Goal: Task Accomplishment & Management: Complete application form

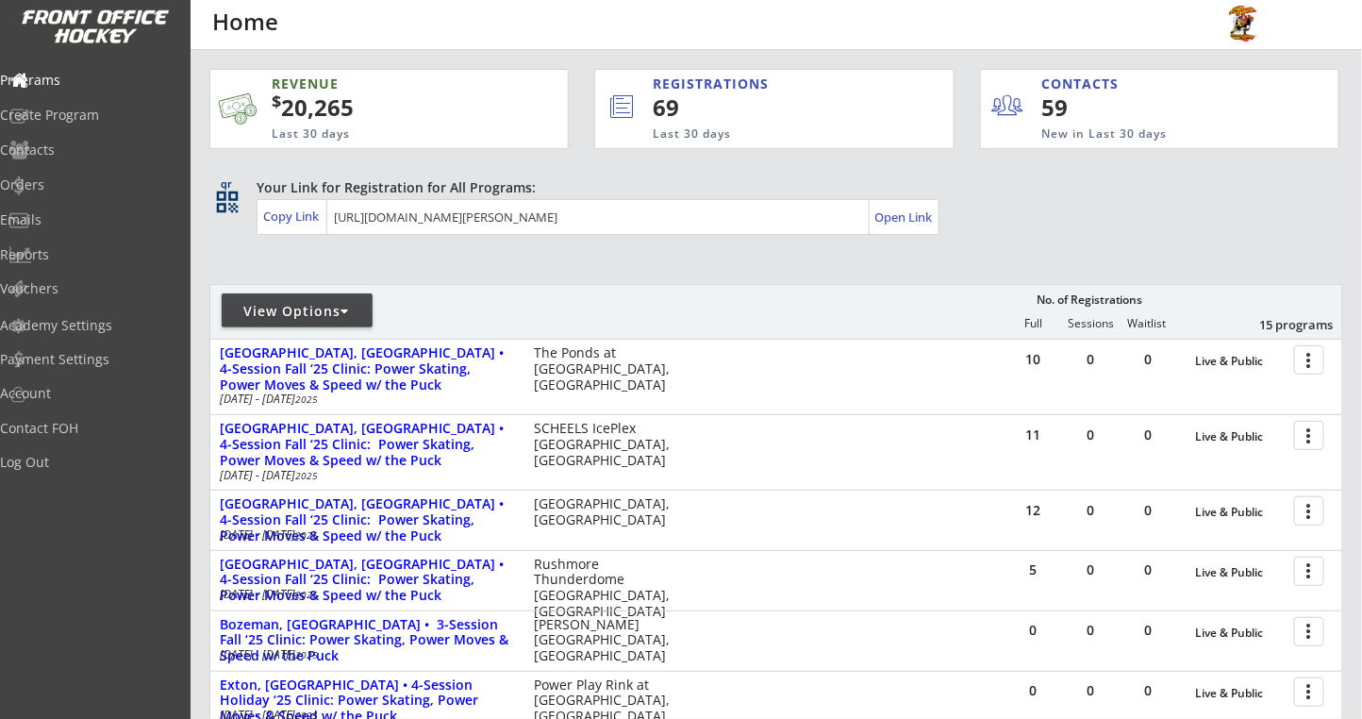
click at [343, 322] on div "View Options" at bounding box center [297, 310] width 151 height 34
select select ""Upcoming Programs""
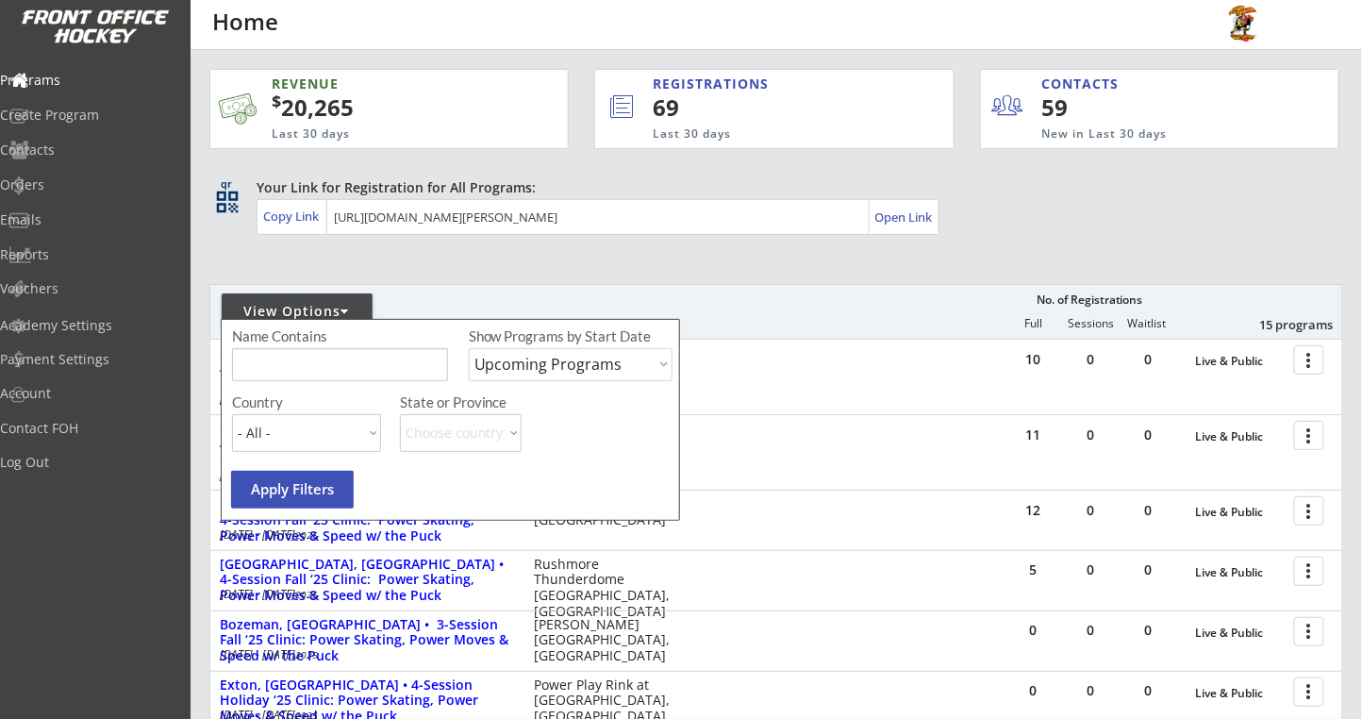
click at [376, 364] on input "input" at bounding box center [340, 364] width 216 height 33
type input "[PERSON_NAME]"
click at [558, 369] on select "Upcoming Programs Past Programs Specific Date Range" at bounding box center [571, 364] width 204 height 33
select select ""Past Programs""
click at [469, 348] on select "Upcoming Programs Past Programs Specific Date Range" at bounding box center [571, 364] width 204 height 33
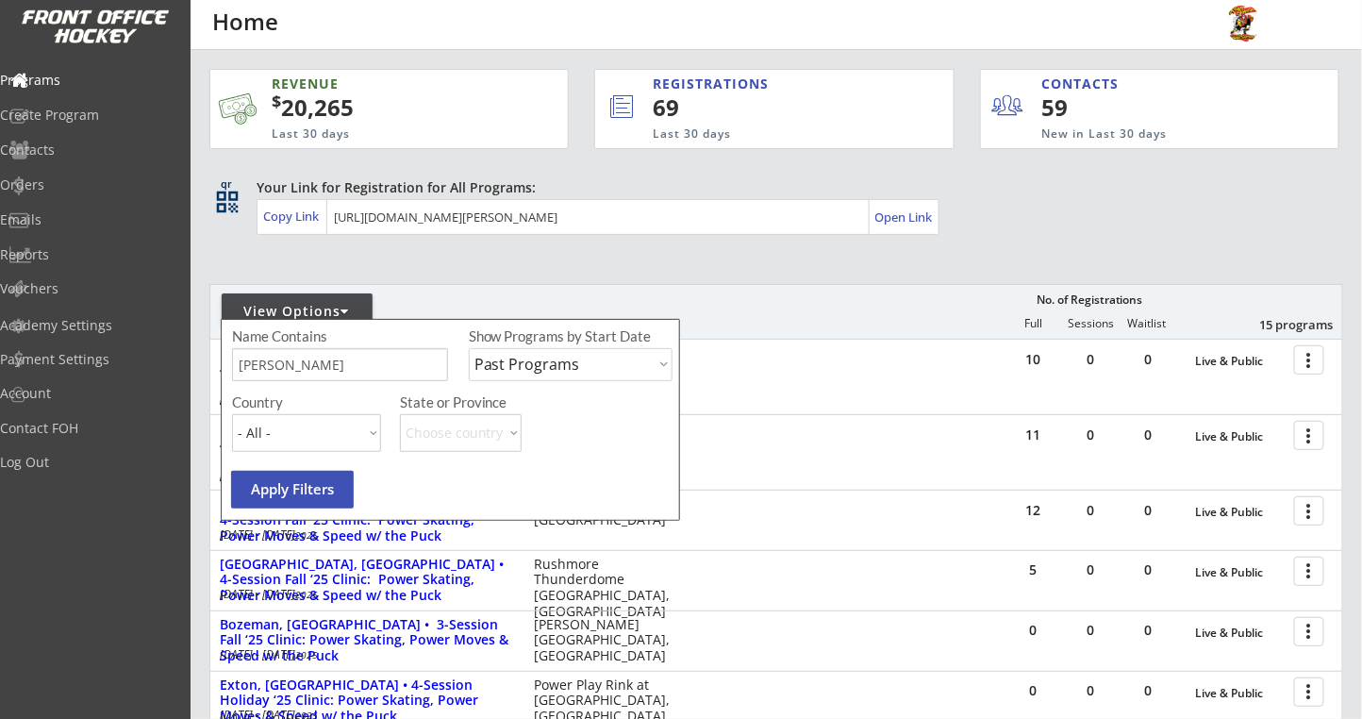
click at [309, 480] on button "Apply Filters" at bounding box center [292, 490] width 123 height 38
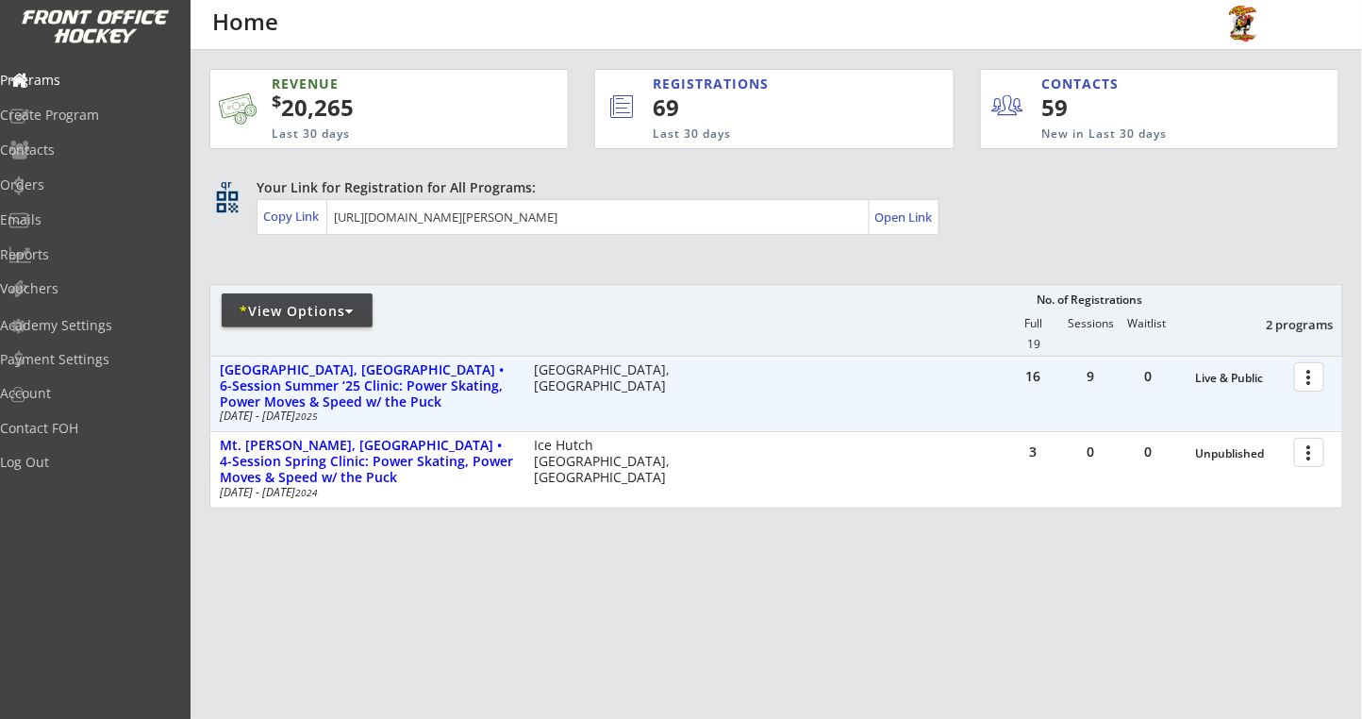
click at [1310, 377] on div at bounding box center [1312, 375] width 33 height 33
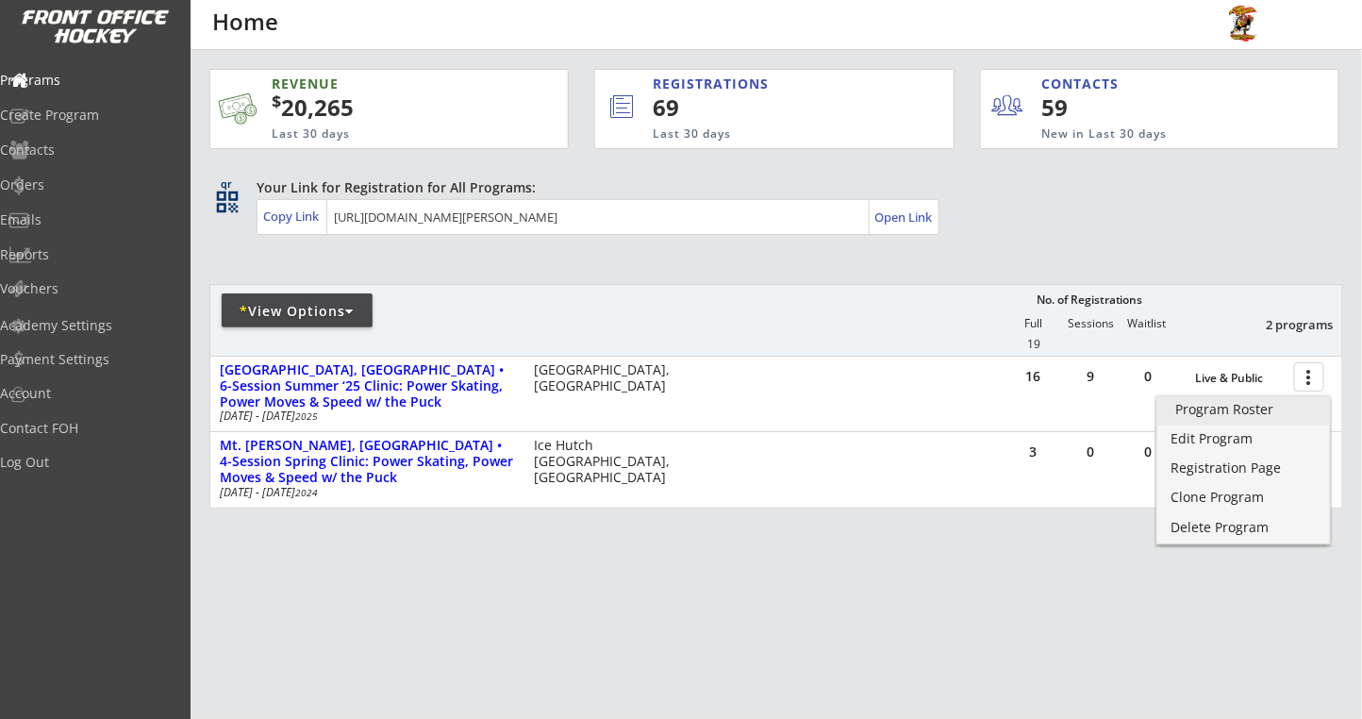
click at [1261, 409] on div "Program Roster" at bounding box center [1243, 409] width 135 height 13
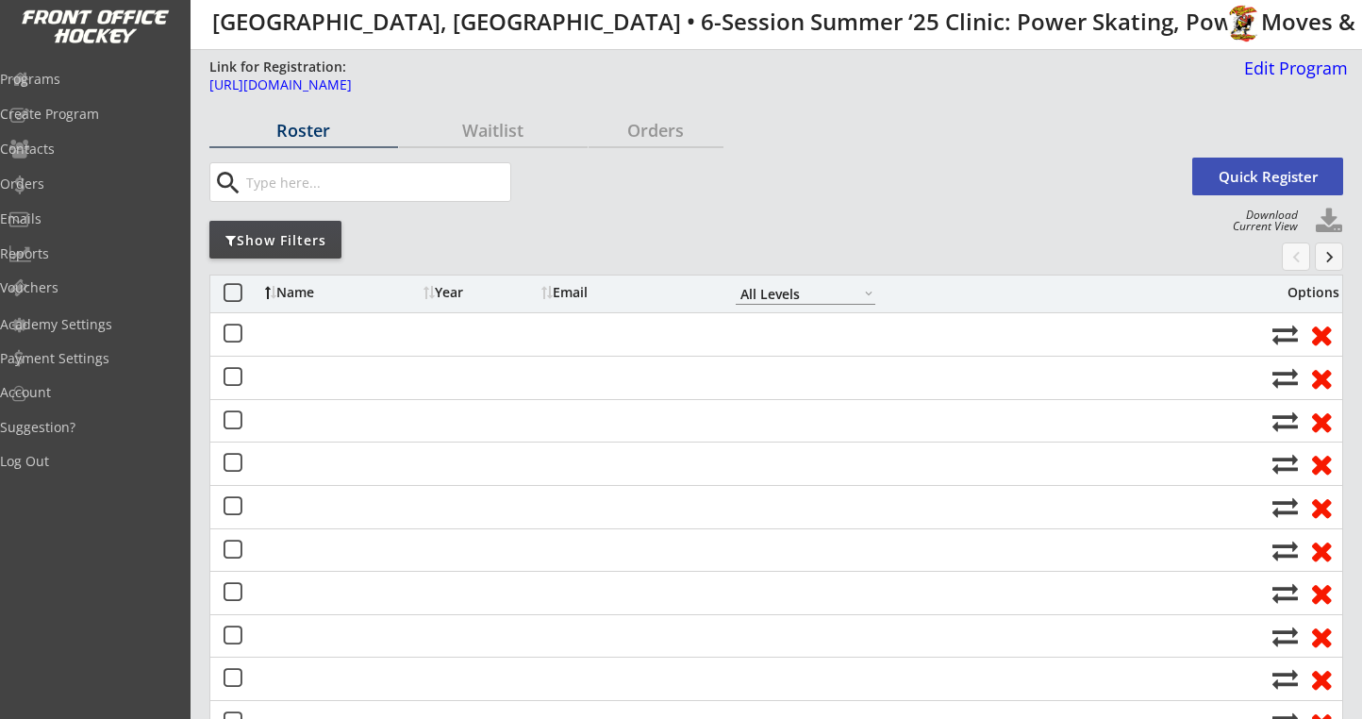
select select ""All Levels""
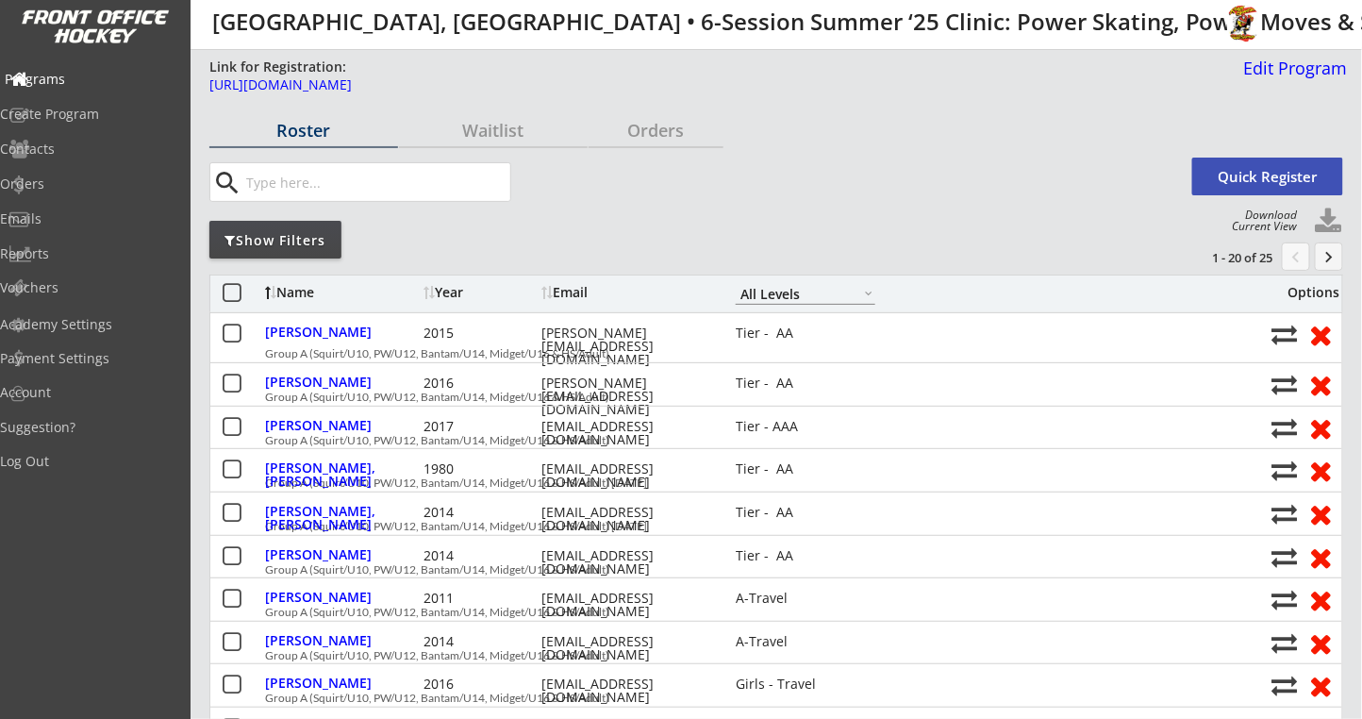
click at [77, 77] on div "Programs" at bounding box center [90, 79] width 170 height 13
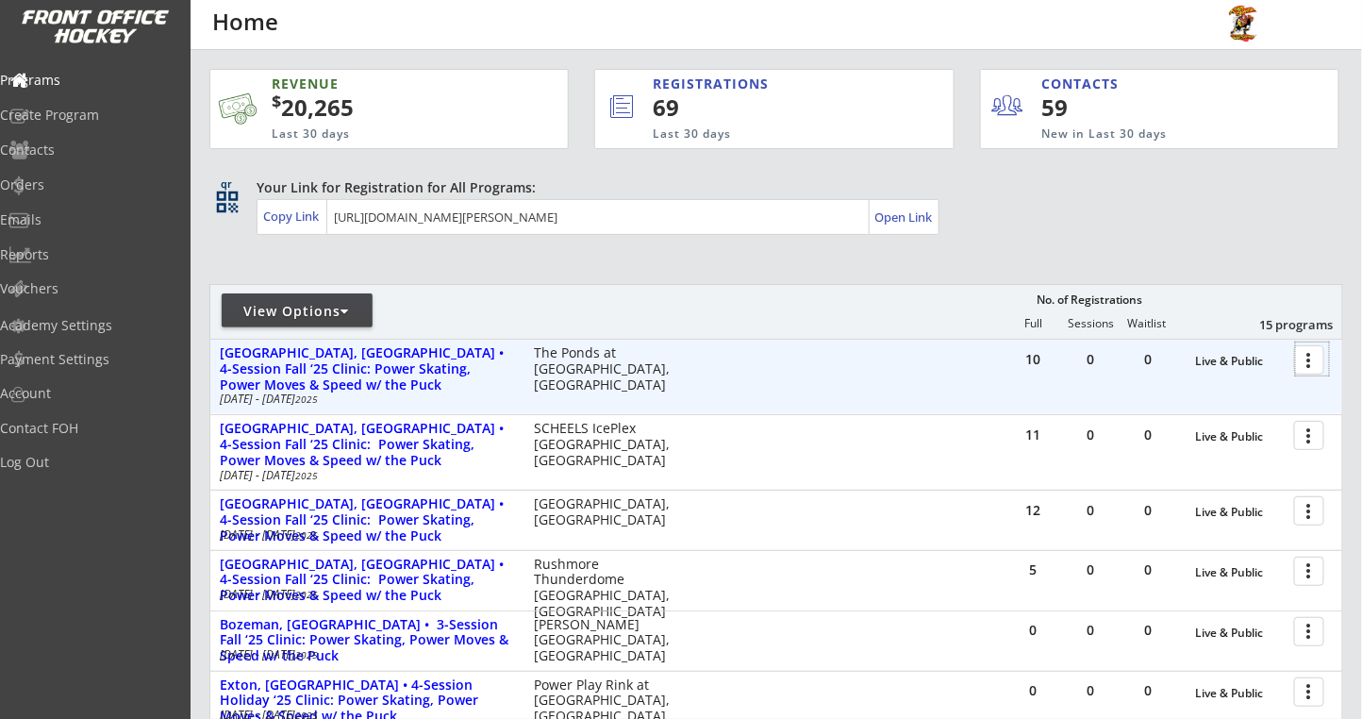
click at [1312, 365] on div at bounding box center [1312, 358] width 33 height 33
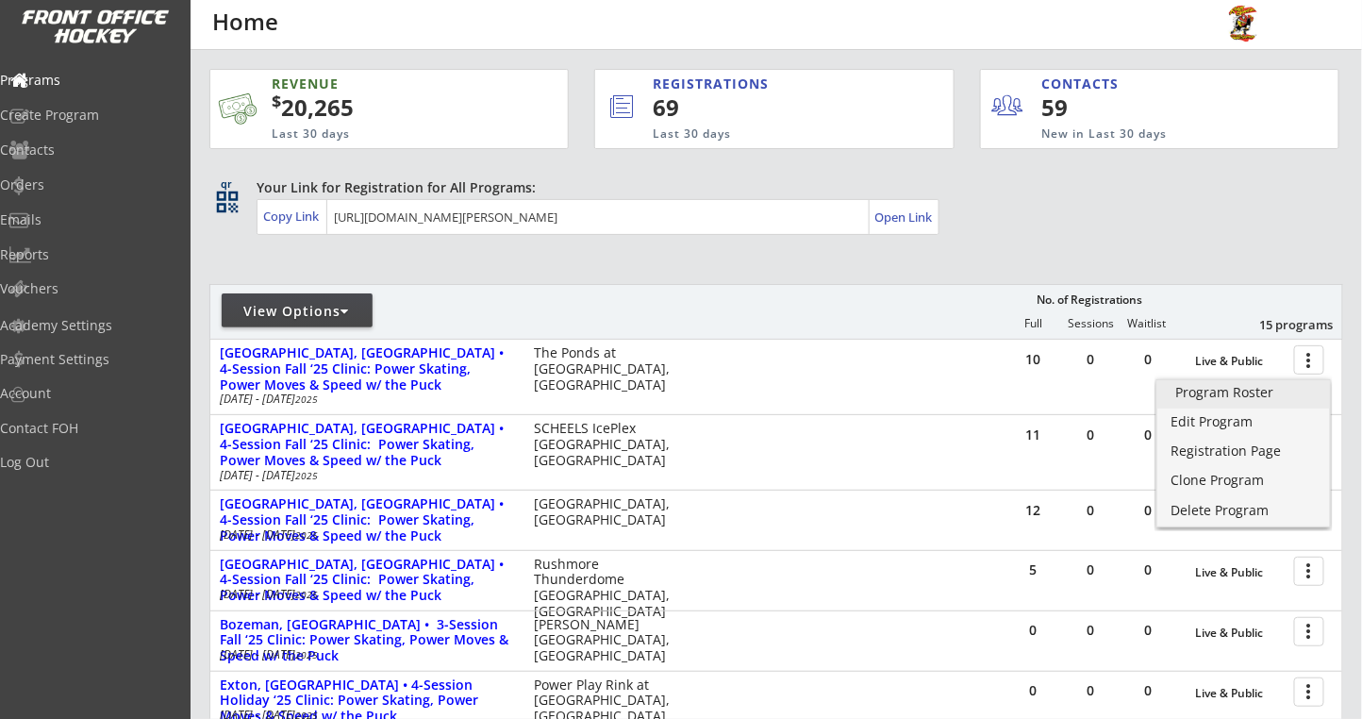
click at [1266, 389] on div "Program Roster" at bounding box center [1243, 392] width 135 height 13
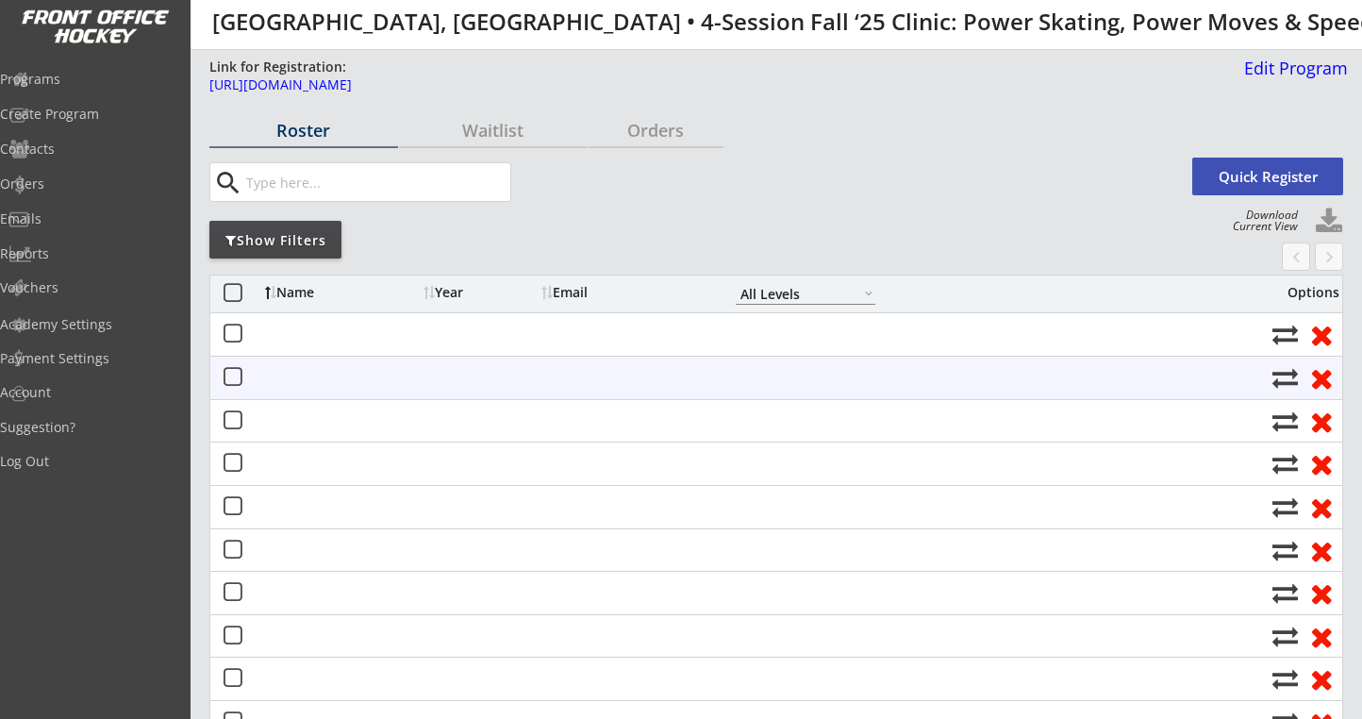
select select ""All Levels""
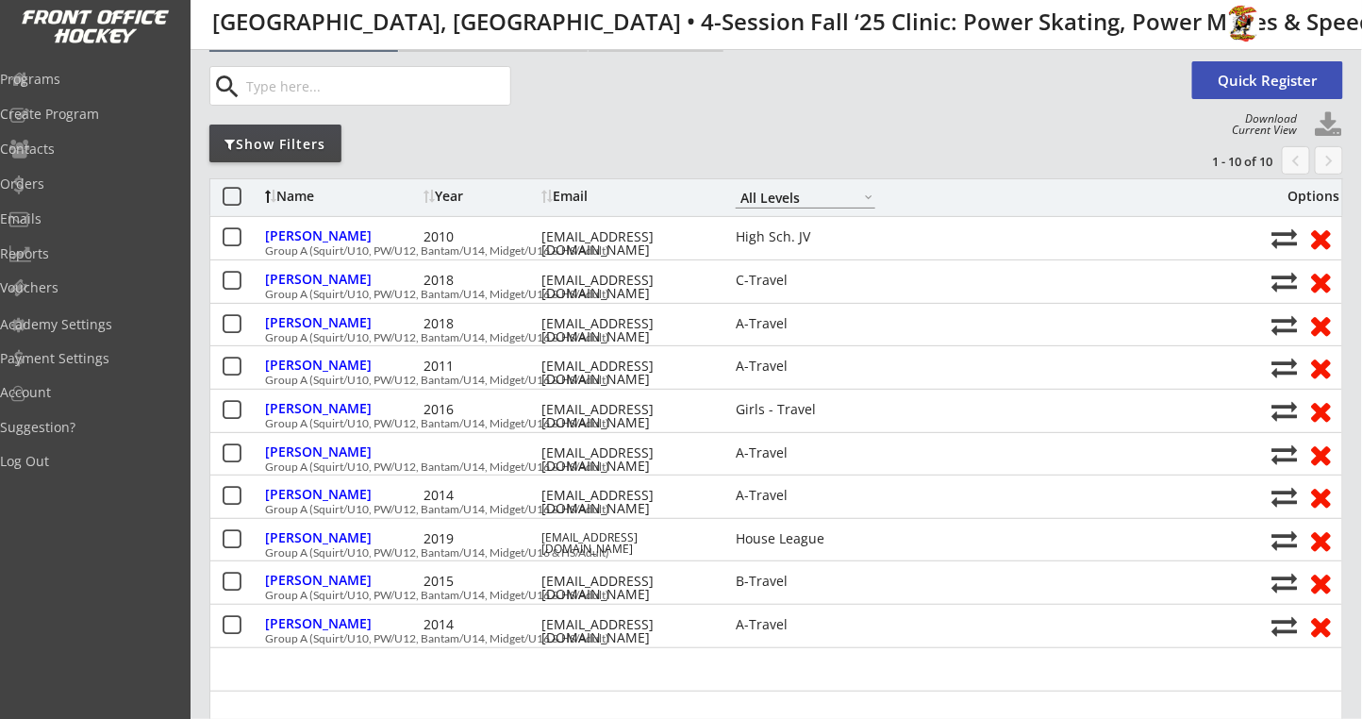
scroll to position [125, 0]
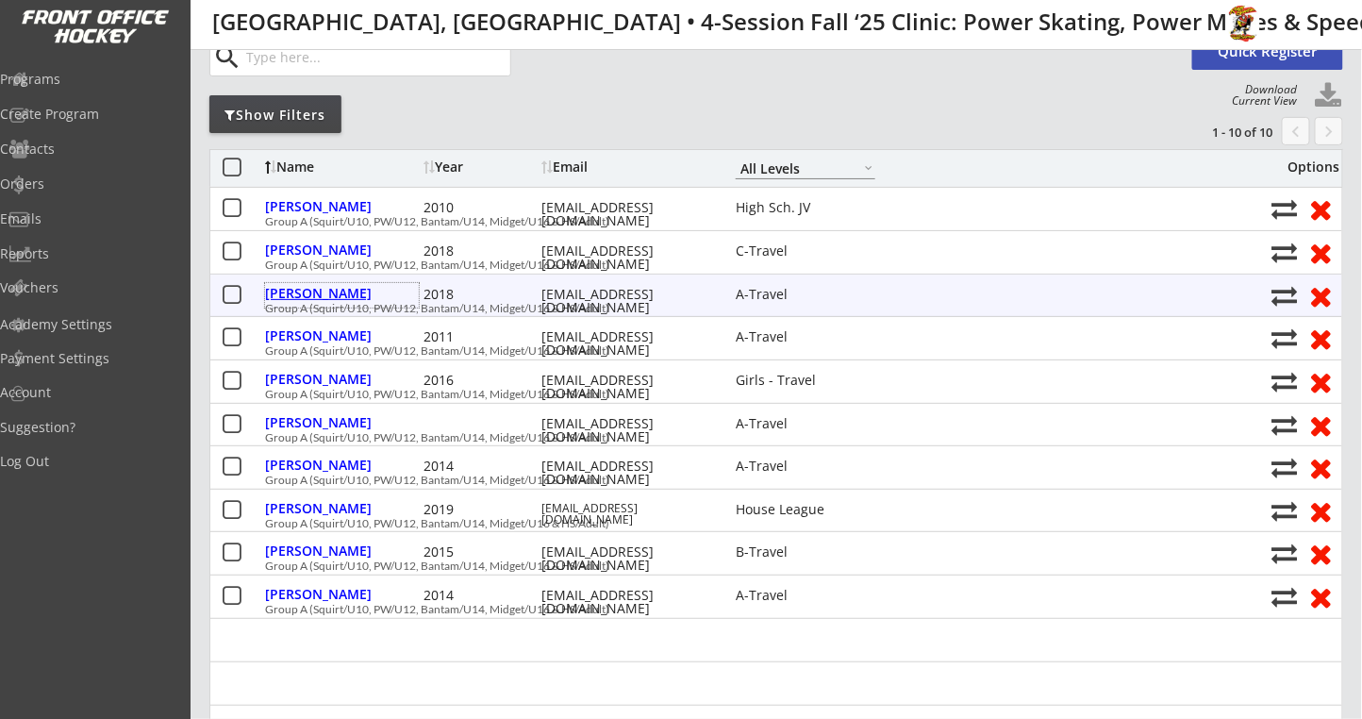
click at [331, 290] on div "[PERSON_NAME]" at bounding box center [342, 293] width 154 height 13
select select ""A-Travel""
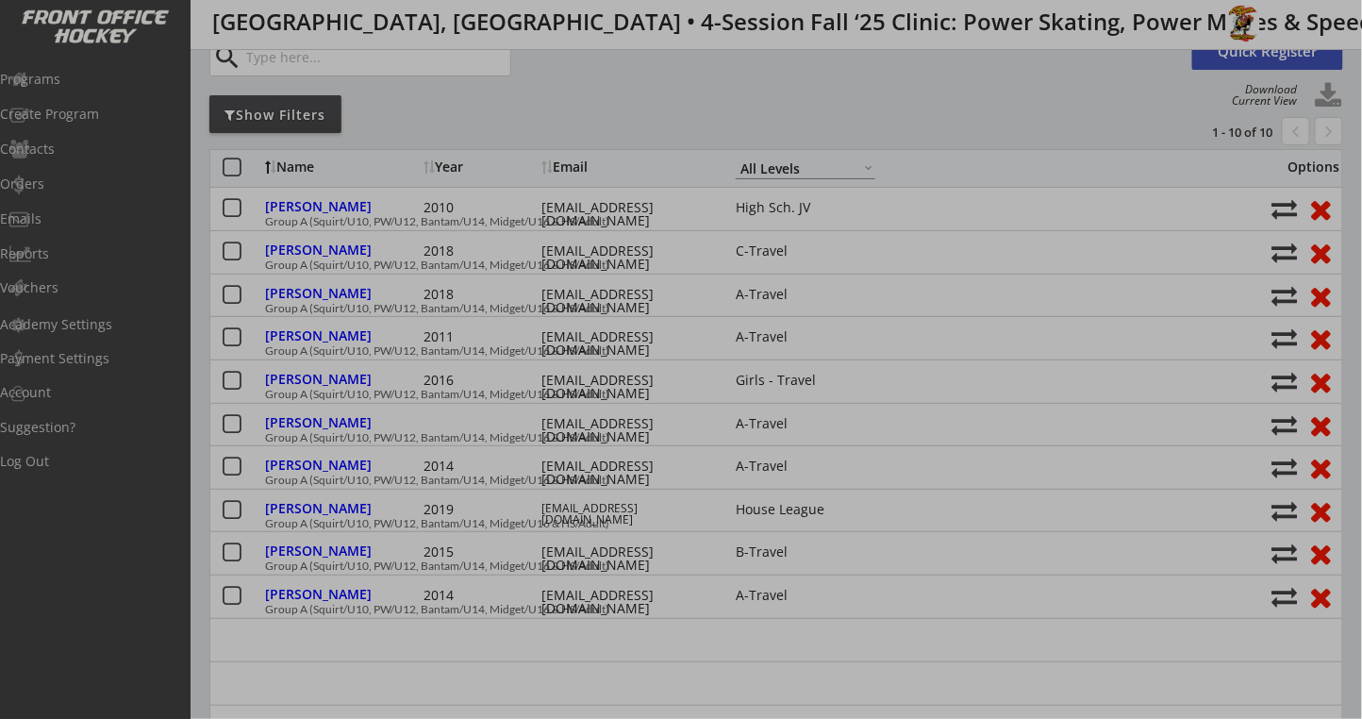
type input "Female"
select select ""PLACEHOLDER_1427118222253""
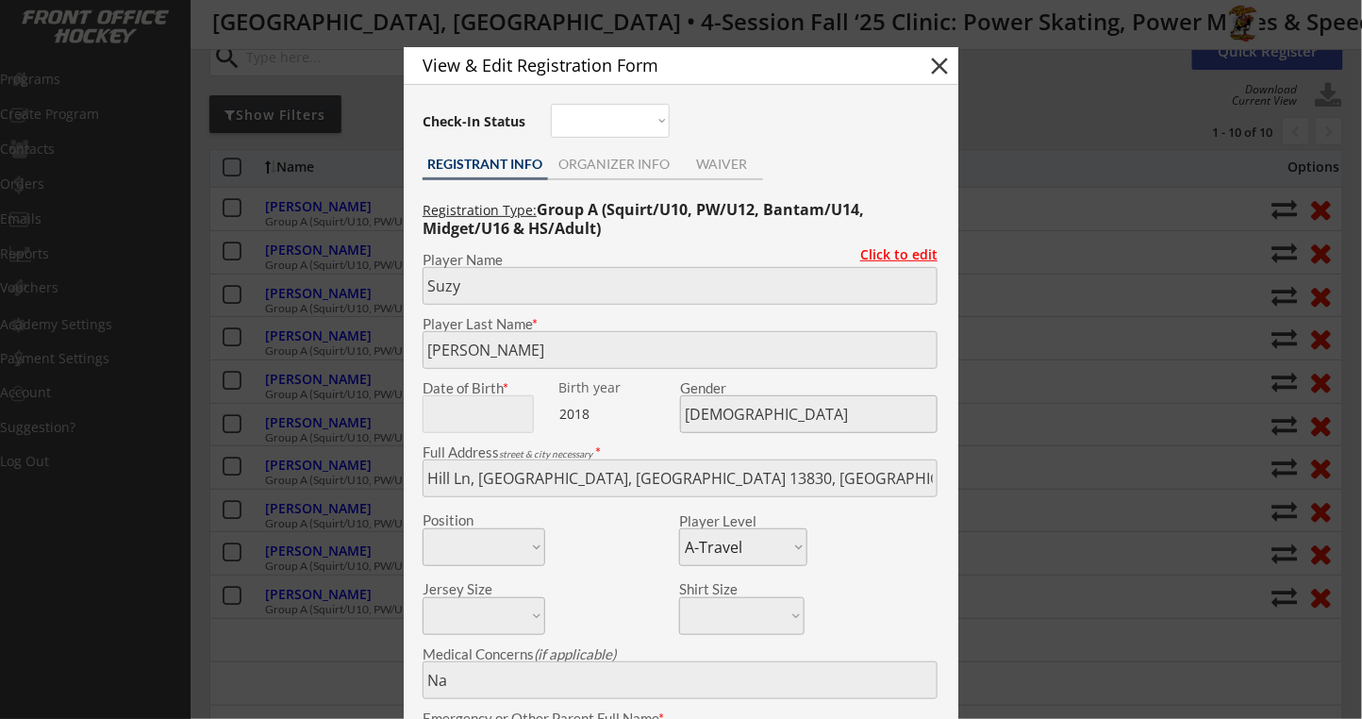
click at [892, 263] on div "Click to edit" at bounding box center [891, 257] width 91 height 18
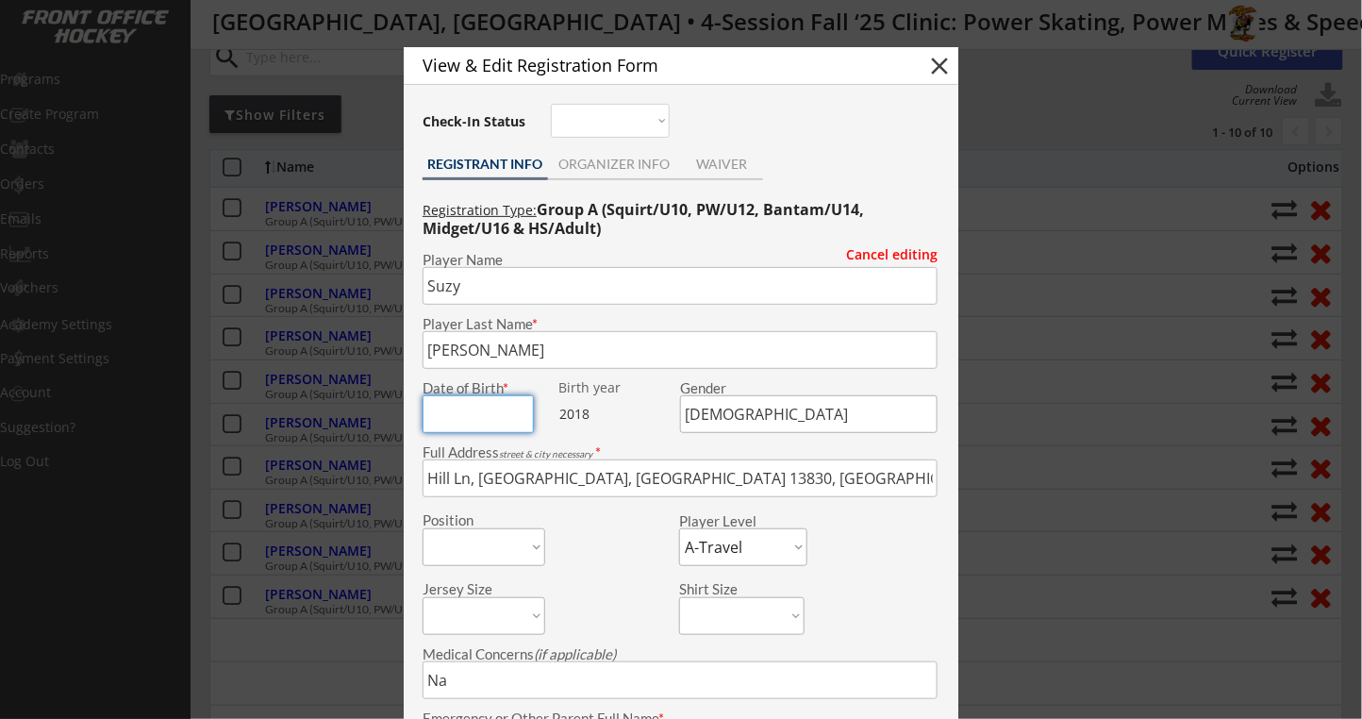
click at [490, 412] on input "input" at bounding box center [477, 414] width 111 height 38
drag, startPoint x: 527, startPoint y: 411, endPoint x: 365, endPoint y: 417, distance: 162.3
click at [365, 417] on body "Link for Registration: https://frontofficehockey.com/program/1740002803904x3350…" at bounding box center [681, 234] width 1362 height 719
type input "01/01/2014"
click at [775, 420] on input "input" at bounding box center [808, 414] width 257 height 38
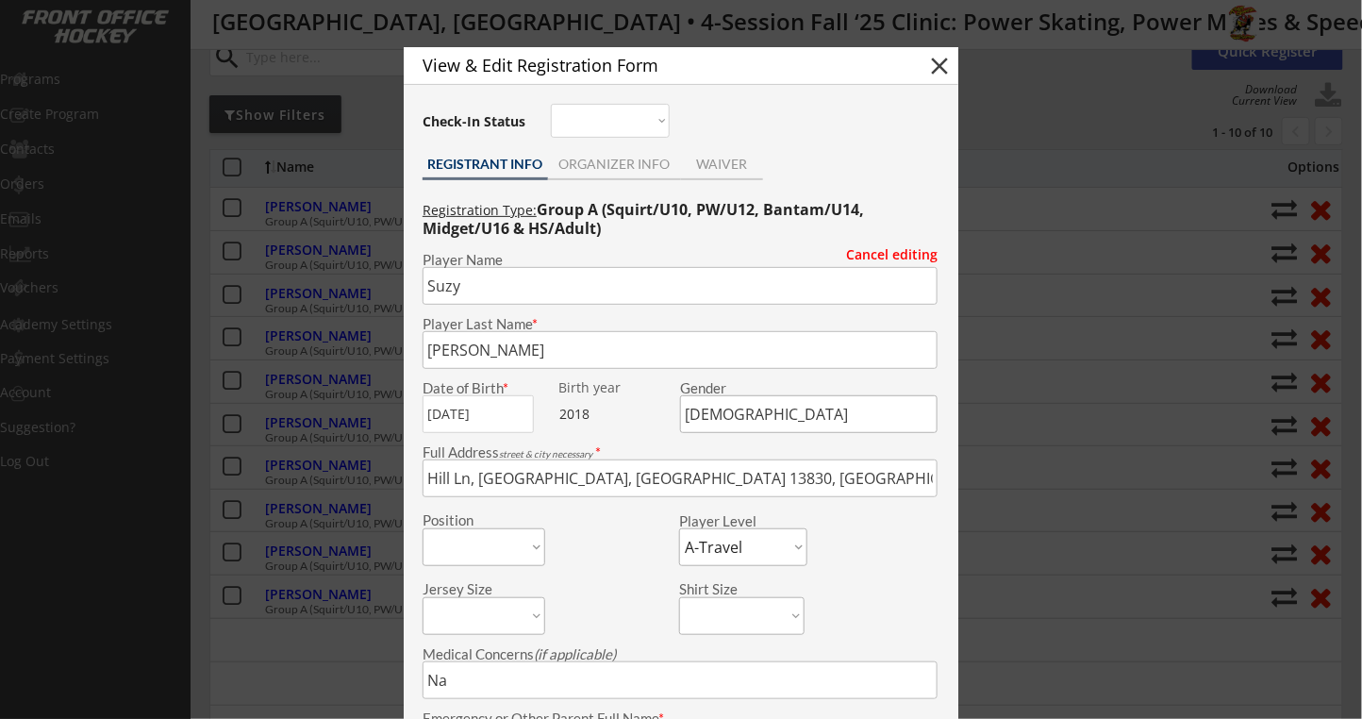
click at [533, 351] on input "input" at bounding box center [679, 350] width 515 height 38
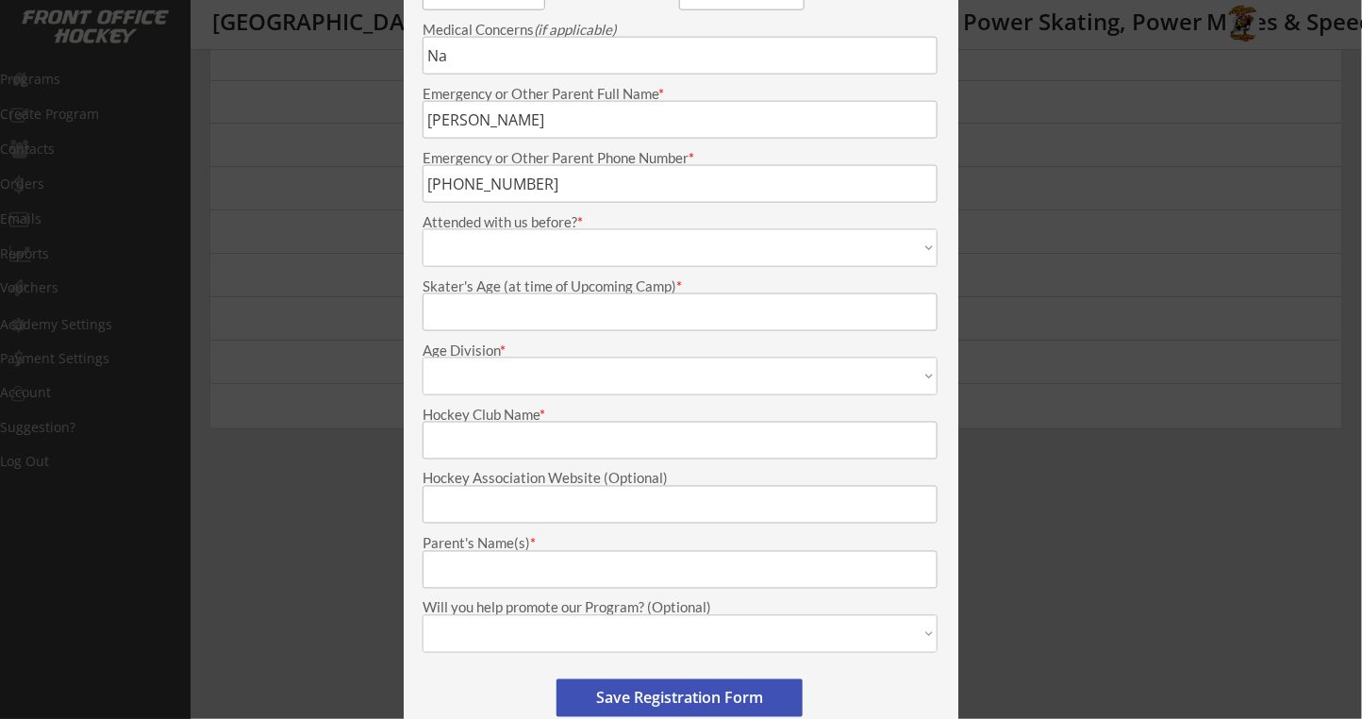
scroll to position [880, 0]
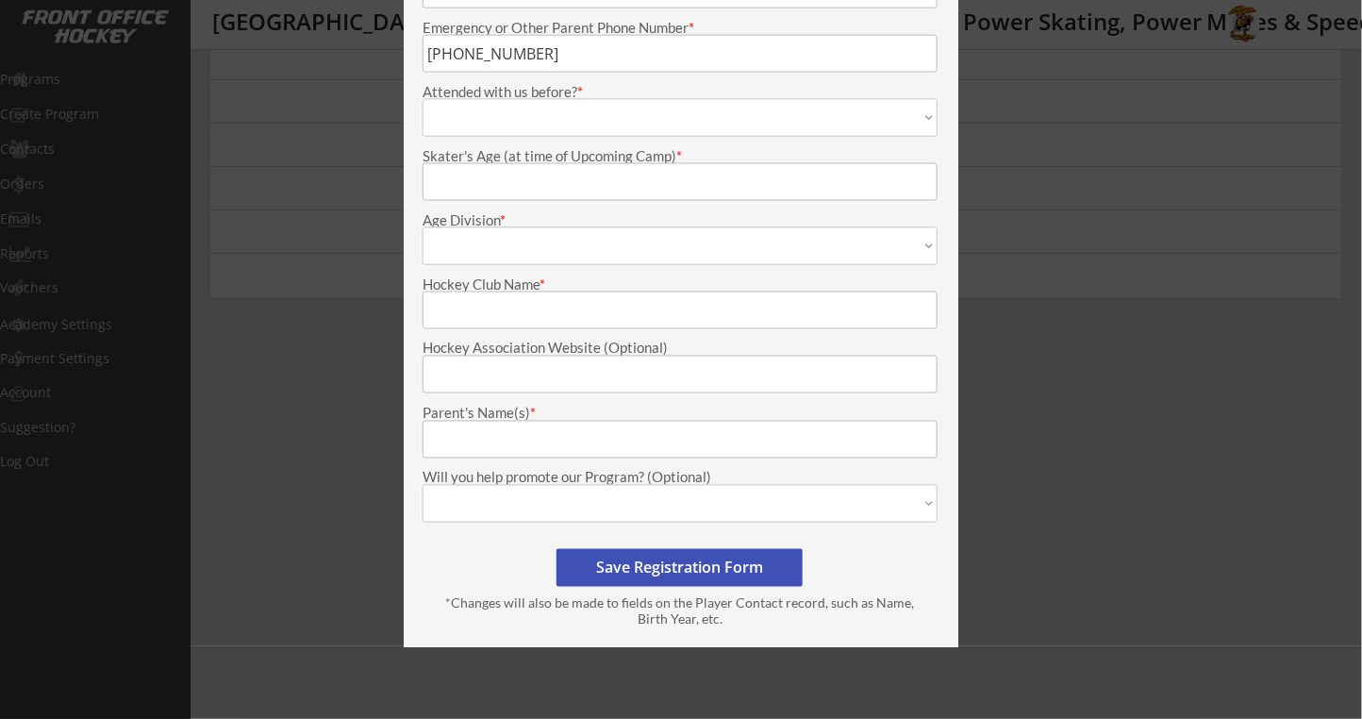
click at [621, 568] on button "Save Registration Form" at bounding box center [679, 568] width 246 height 38
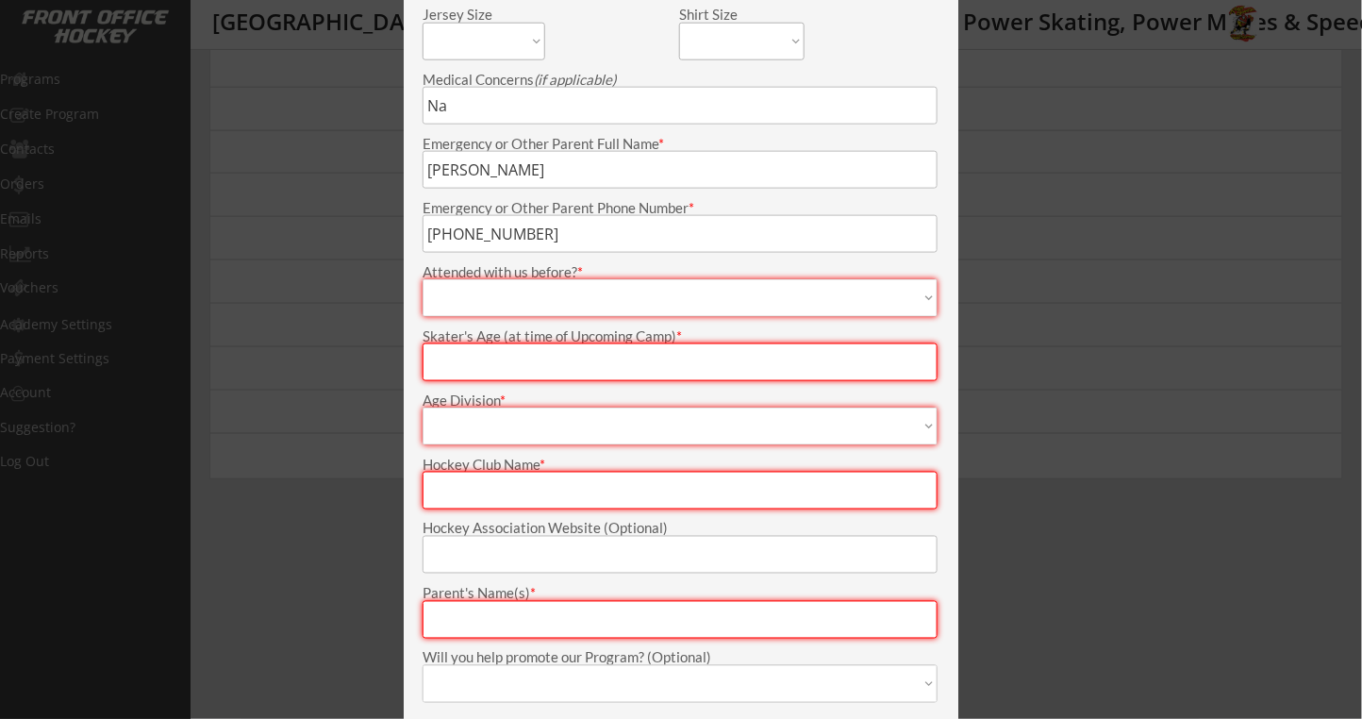
scroll to position [628, 0]
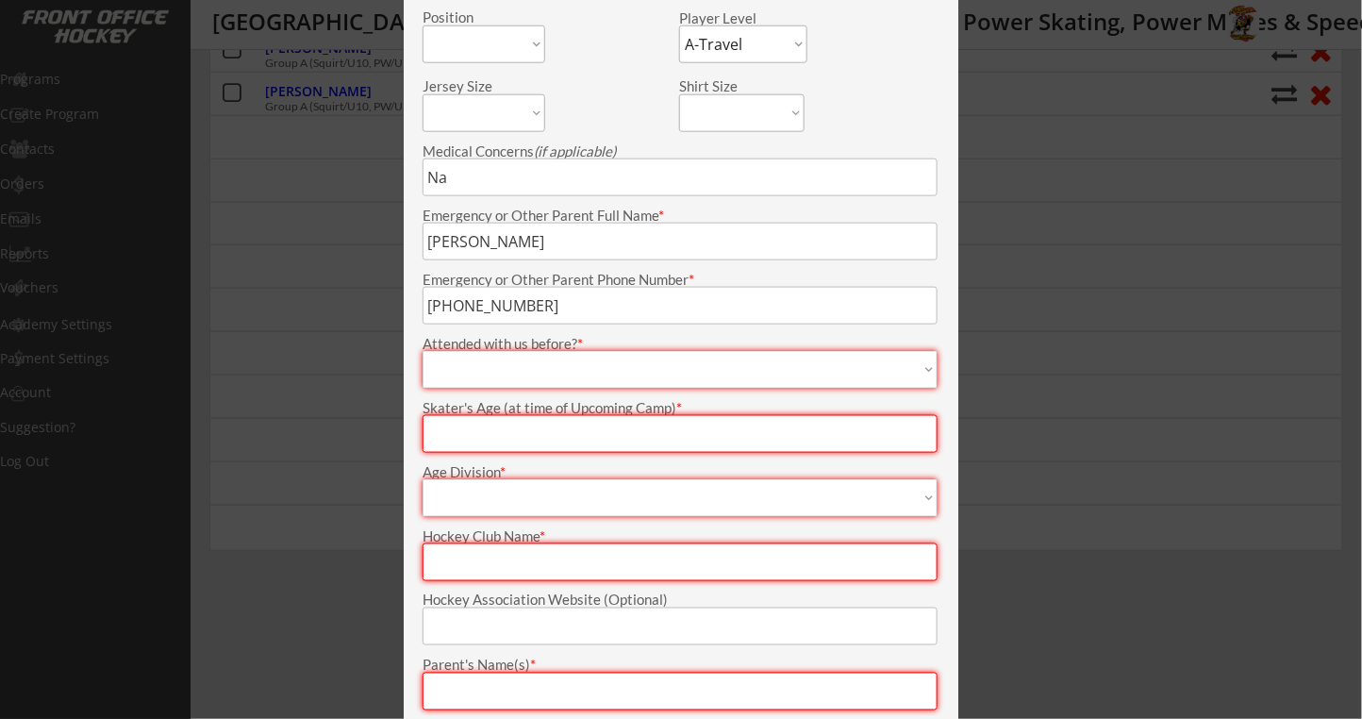
click at [525, 356] on select "1 time 2 times 3 times 4+ times First time Not sure" at bounding box center [679, 370] width 515 height 38
select select ""1 time""
click at [422, 351] on select "1 time 2 times 3 times 4+ times First time Not sure" at bounding box center [679, 370] width 515 height 38
type input "1 time"
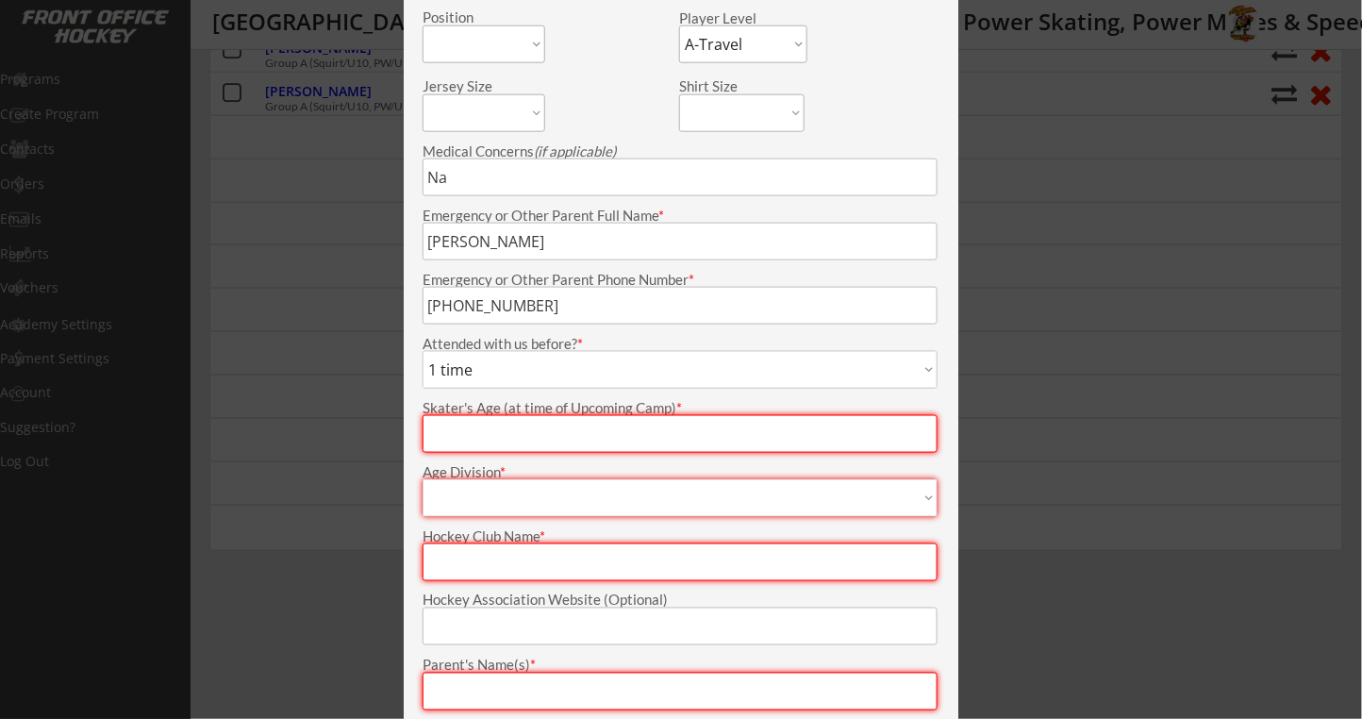
click at [504, 432] on input "input" at bounding box center [679, 434] width 515 height 38
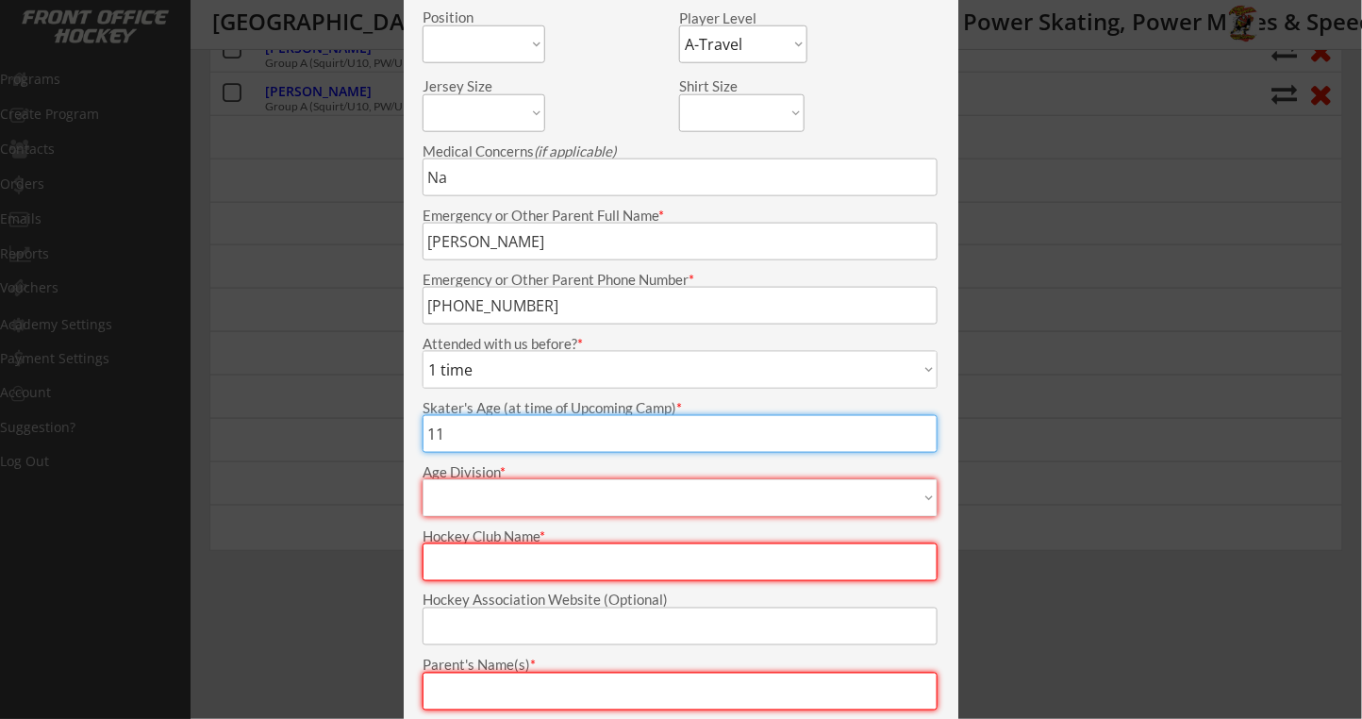
type input "11"
click at [501, 489] on select "Mite Squirt Pee Wee Bantam Midget Girls - U10 Girls - U12 Girls - U14 Girls - U…" at bounding box center [679, 498] width 515 height 38
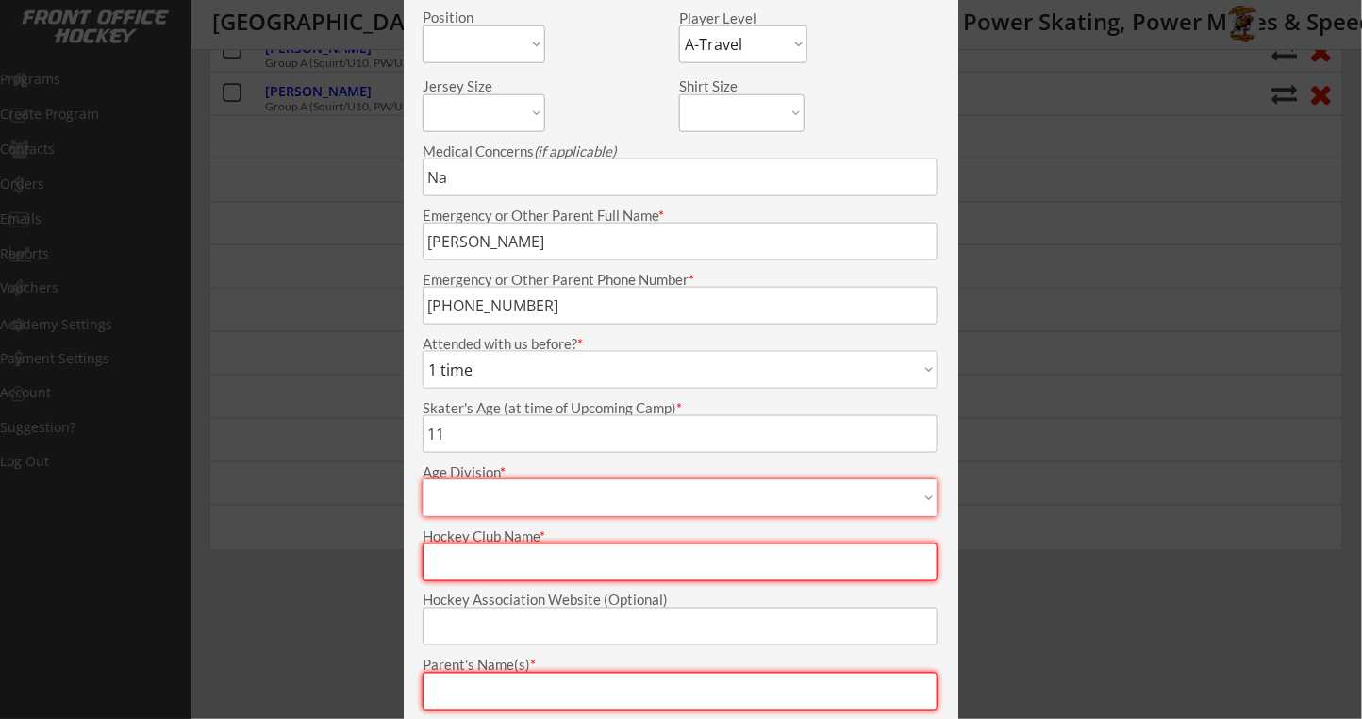
select select ""Pee Wee""
click at [422, 479] on select "Mite Squirt Pee Wee Bantam Midget Girls - U10 Girls - U12 Girls - U14 Girls - U…" at bounding box center [679, 498] width 515 height 38
type input "Pee Wee"
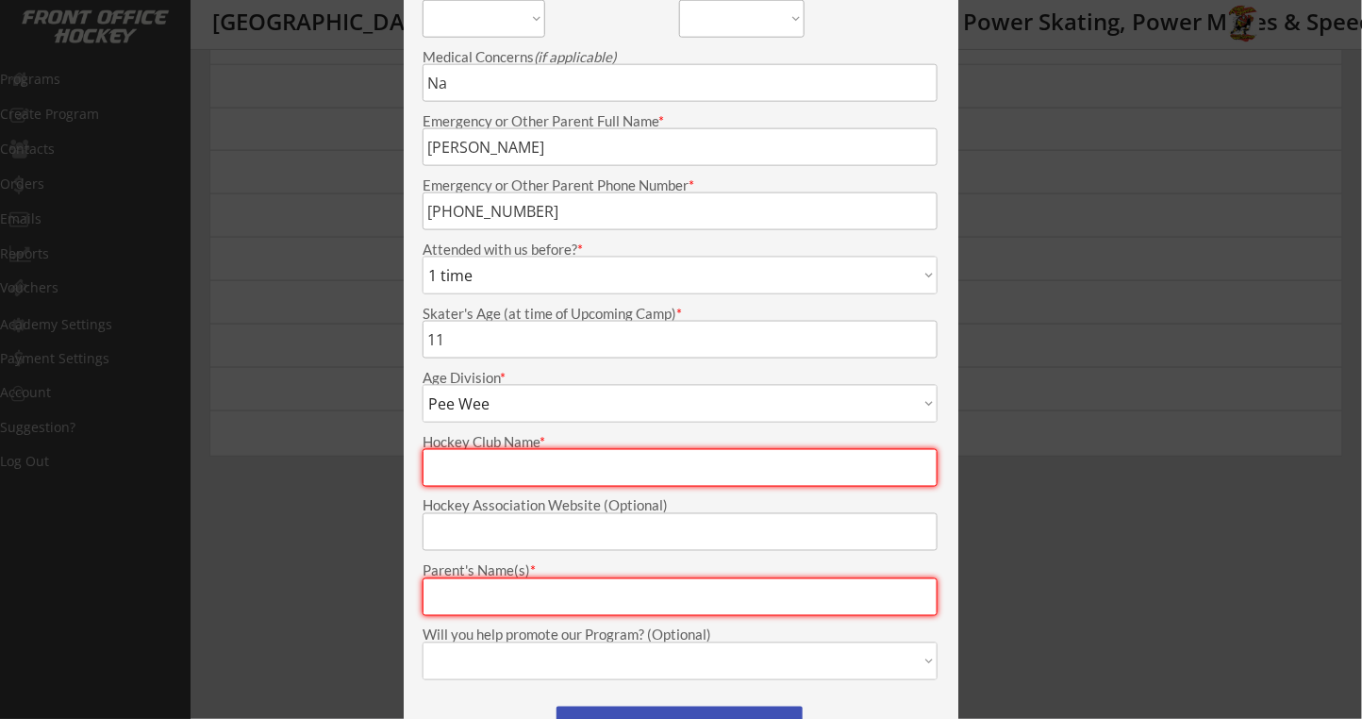
scroll to position [754, 0]
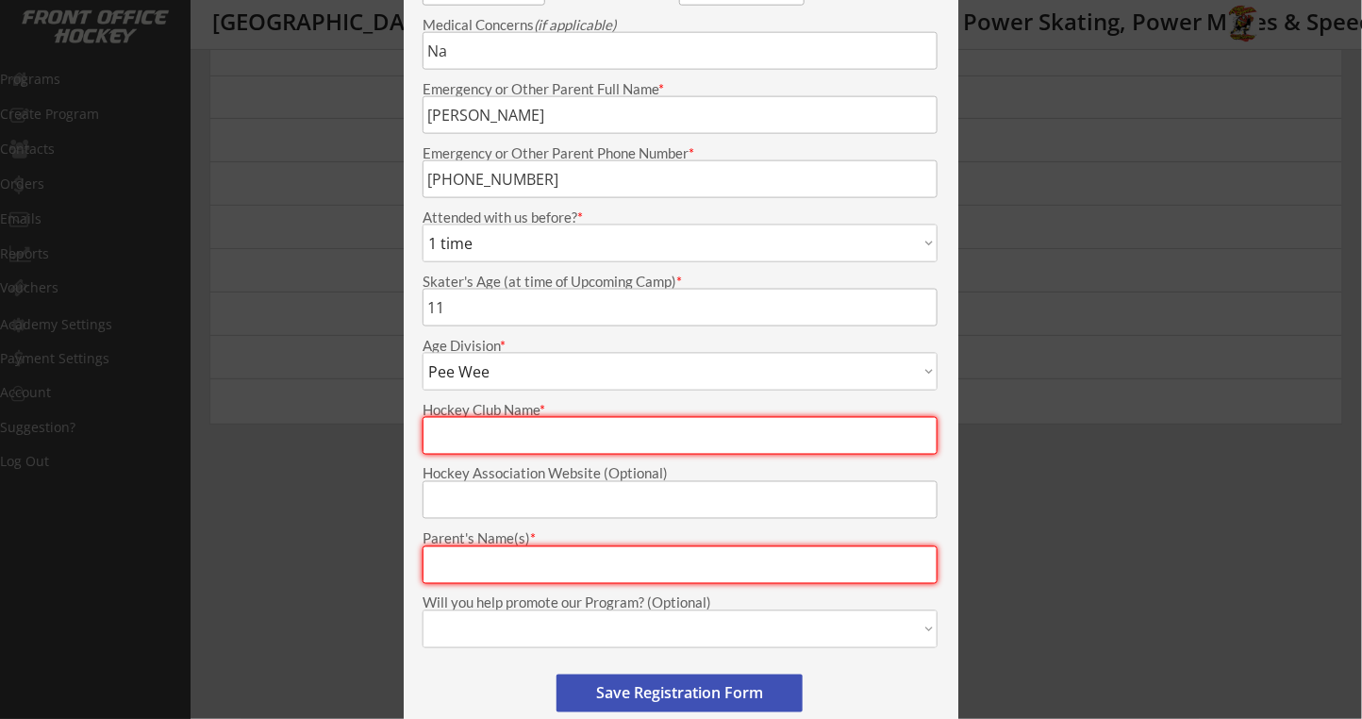
click at [513, 439] on input "input" at bounding box center [679, 436] width 515 height 38
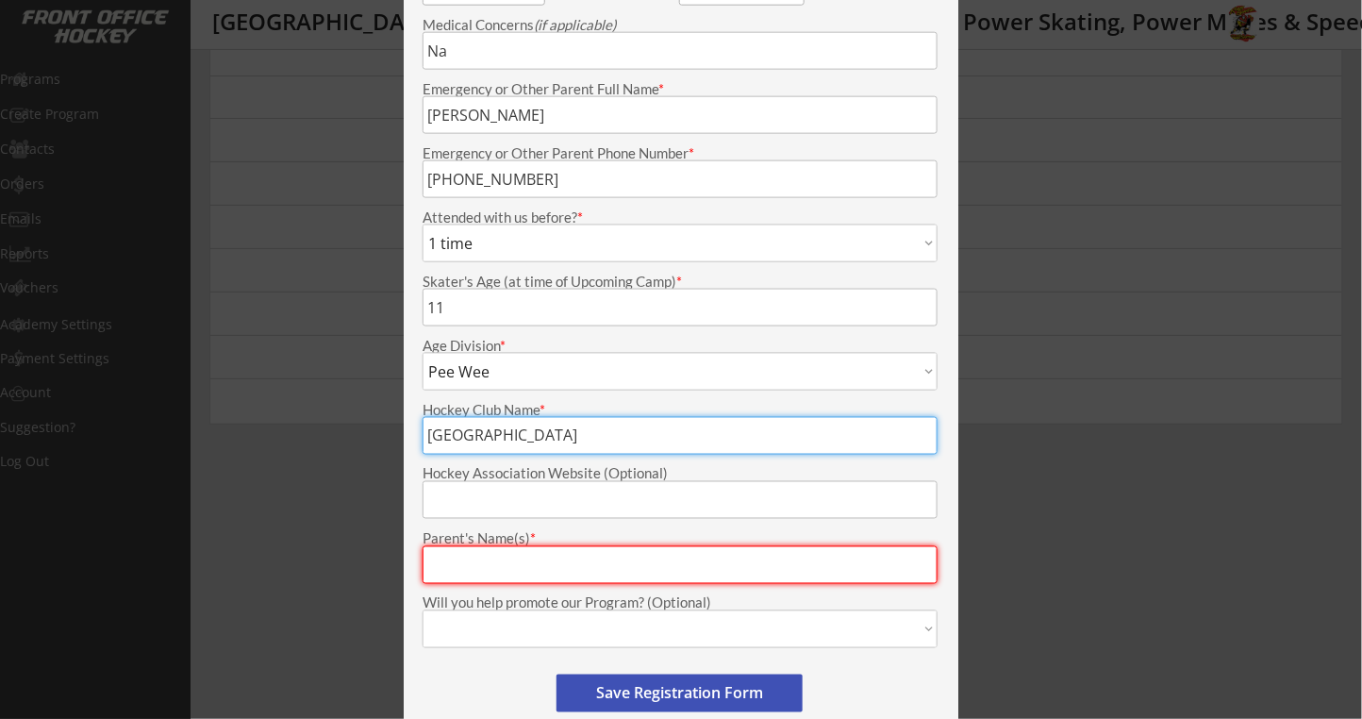
type input "Milwaukee"
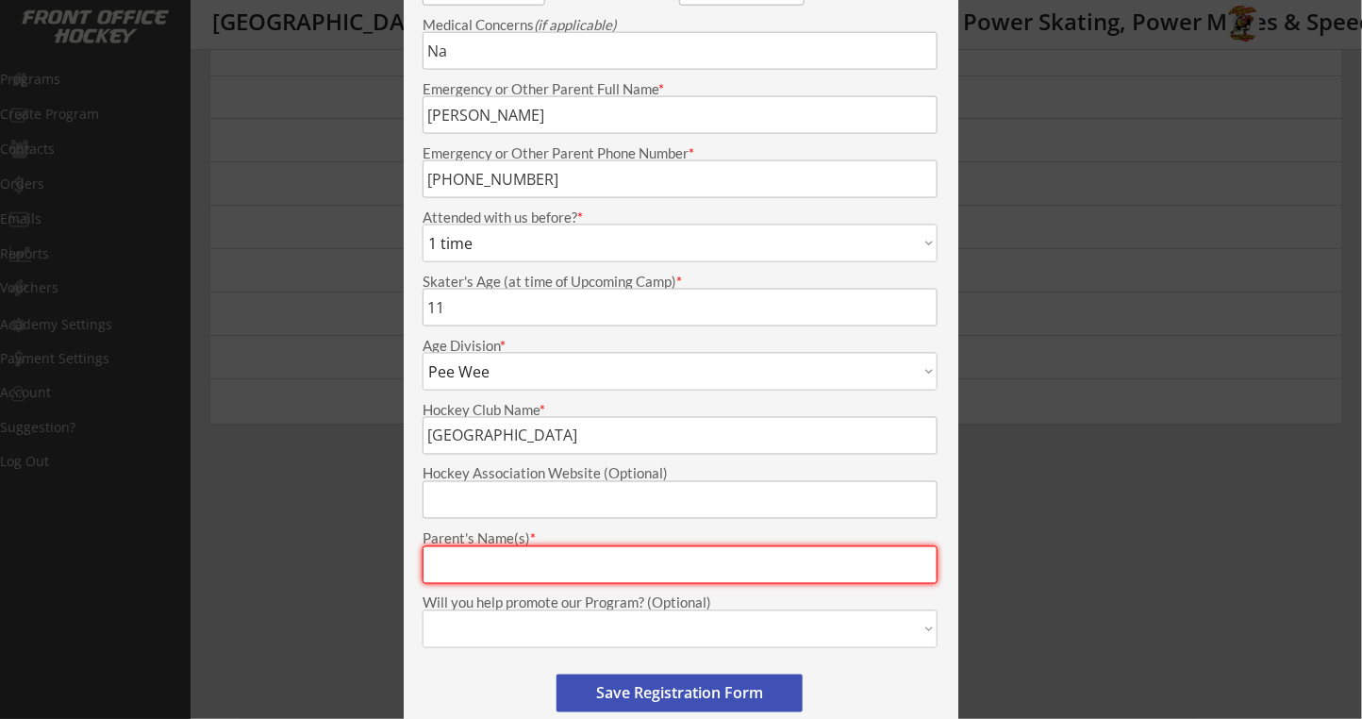
type input "r"
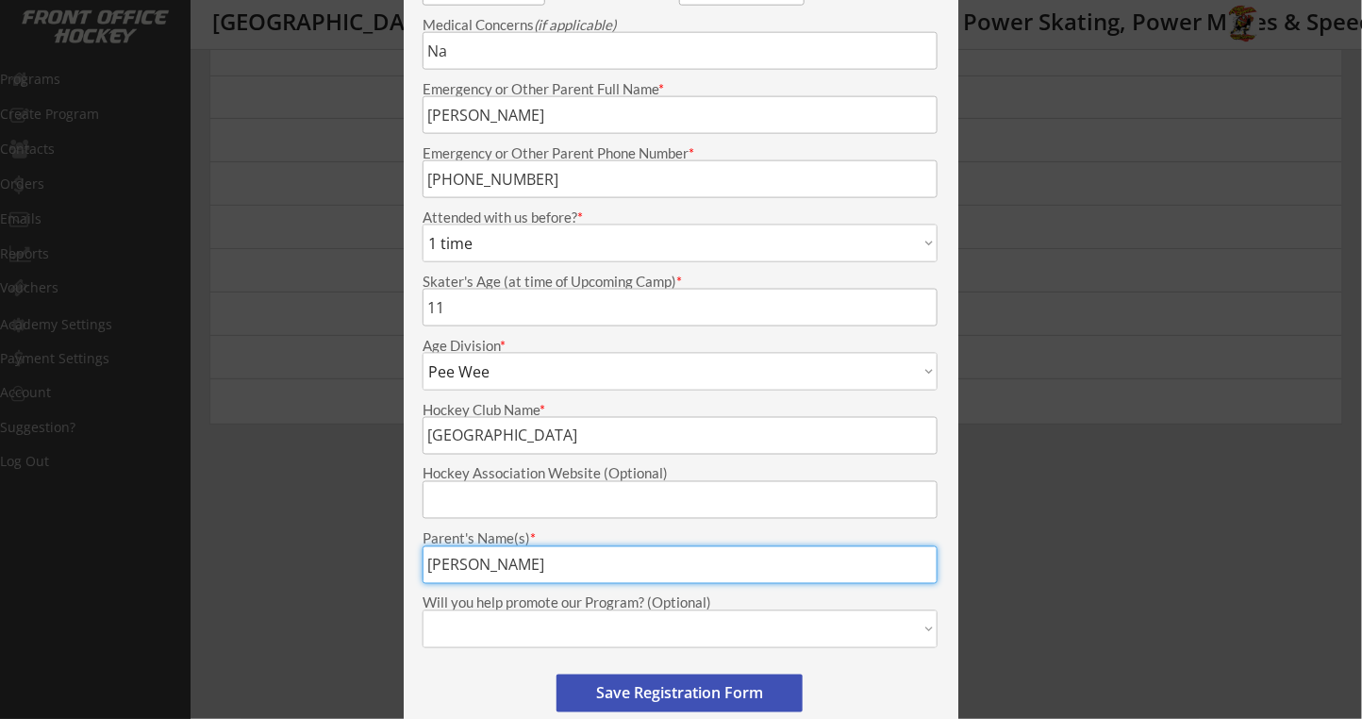
type input "Rex"
click at [633, 691] on button "Save Registration Form" at bounding box center [679, 693] width 246 height 38
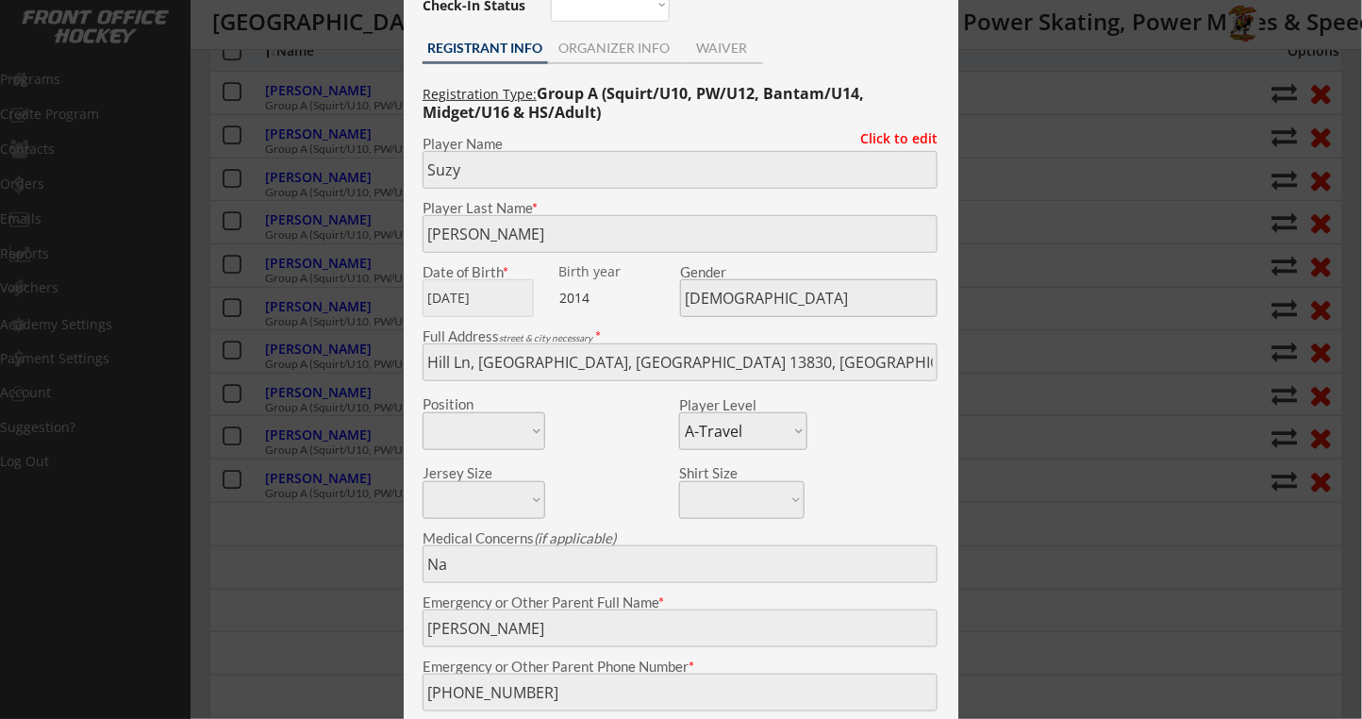
scroll to position [173, 0]
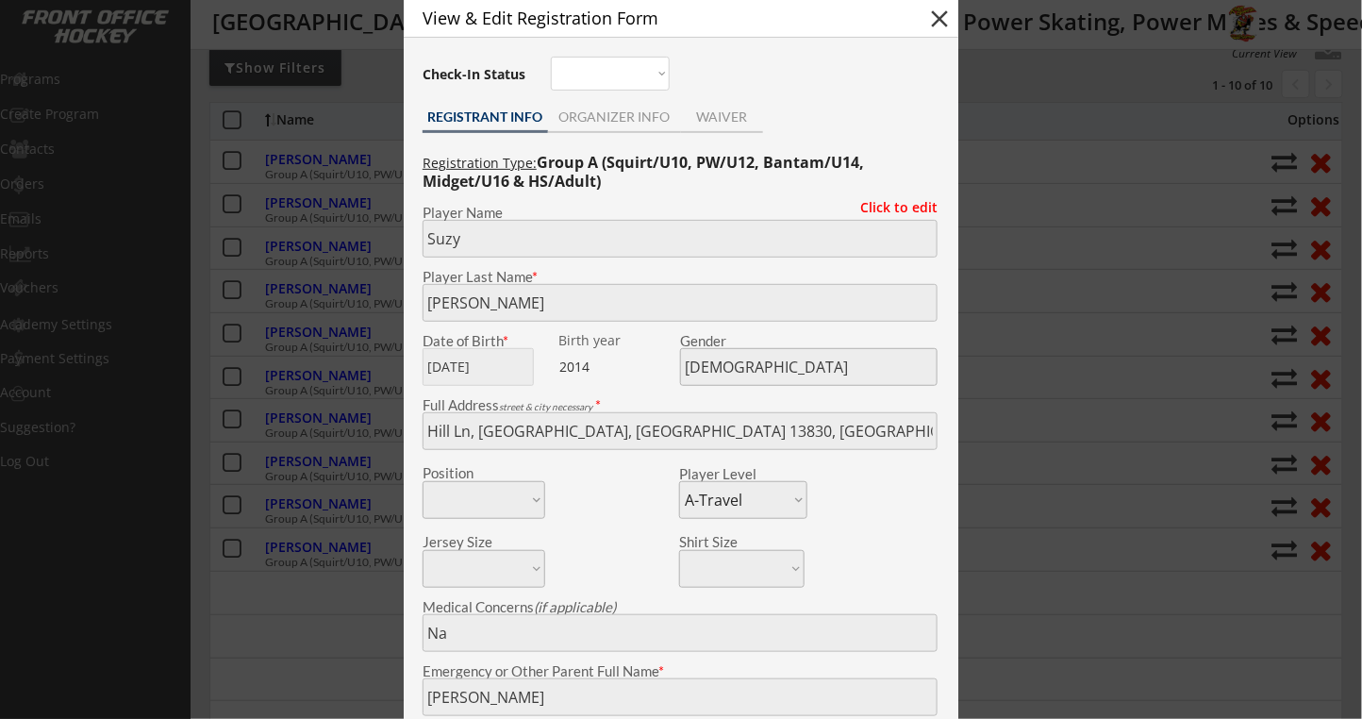
click at [937, 22] on button "close" at bounding box center [939, 19] width 28 height 28
select select ""PLACEHOLDER_1427118222253""
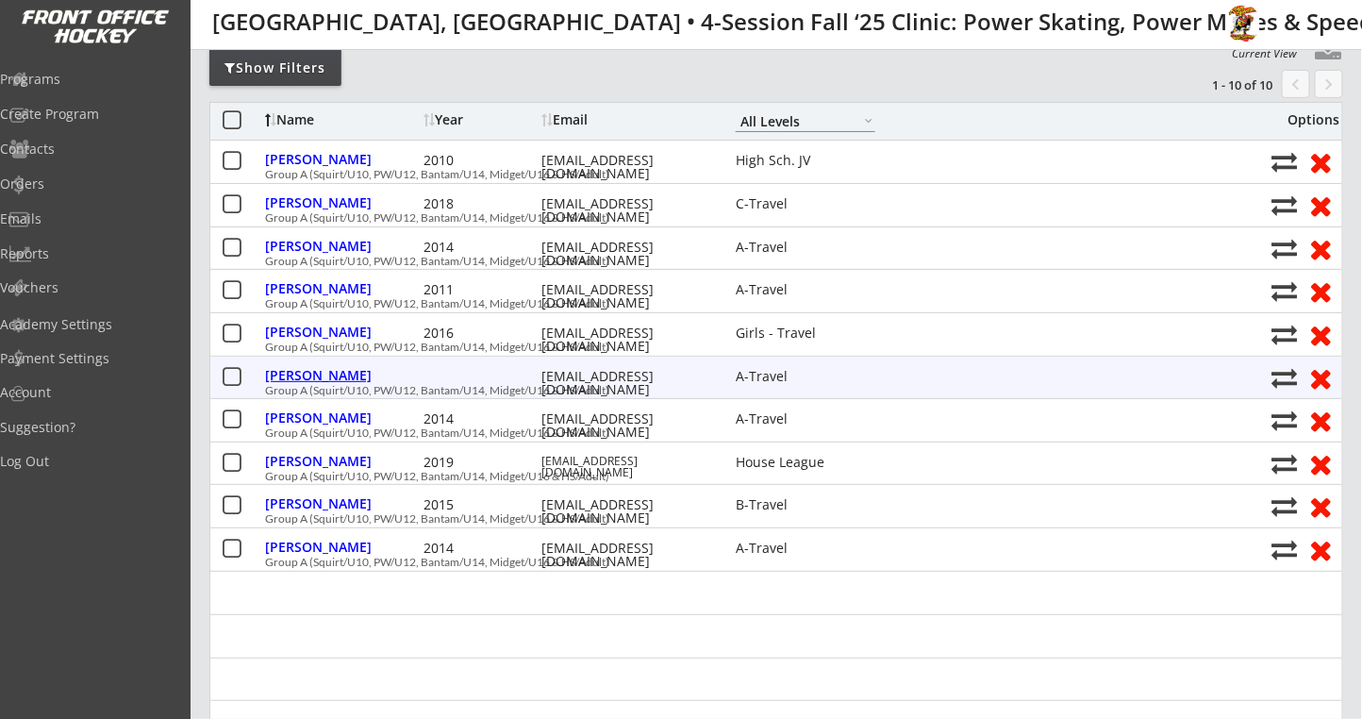
click at [306, 372] on div "[PERSON_NAME]" at bounding box center [342, 375] width 154 height 13
type input "Liza"
type input "Holtz"
type input "Female"
type input "Hill Ln, Oxford, NY 13830, USA"
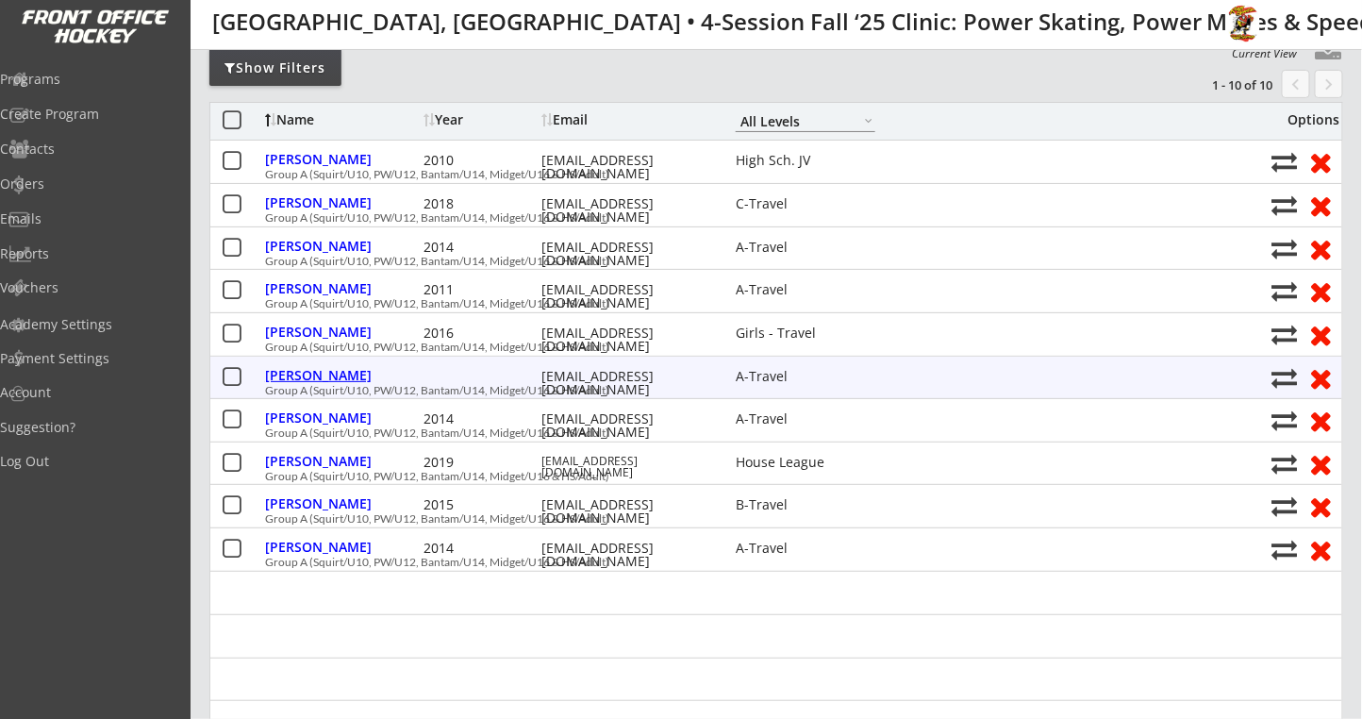
select select ""A-Travel""
type input "Na"
type input "Rex Holtz Sr"
type input "(414) 502-4347"
type input "1 time"
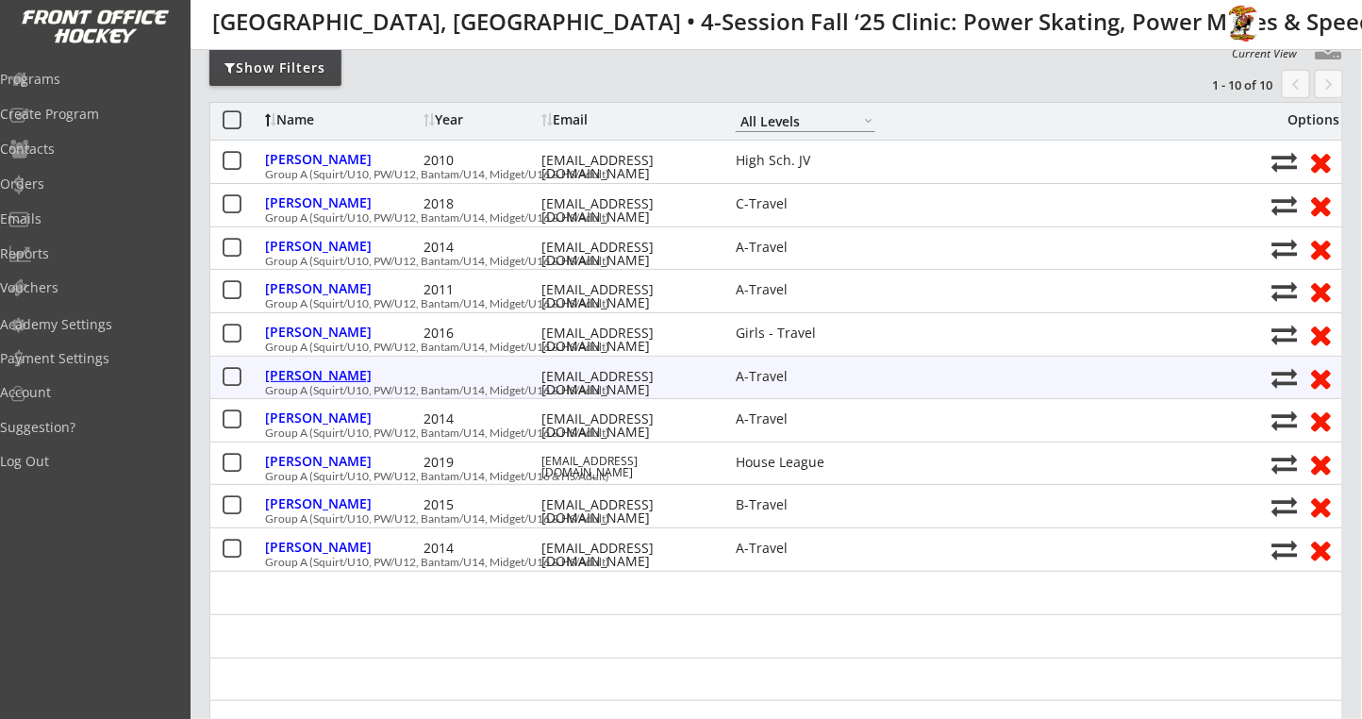
select select ""1 time""
type input "7"
type input "Mite"
select select ""Mite""
type input "Milwaukee"
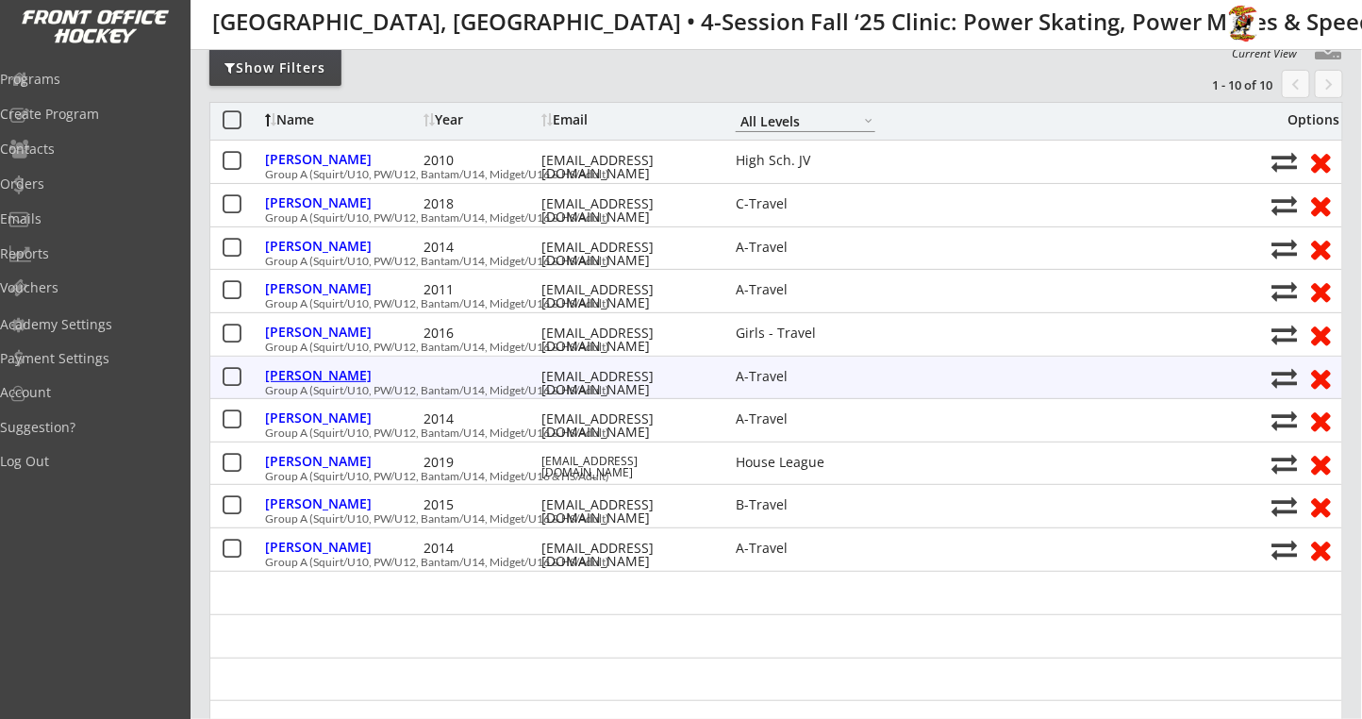
type input "Rex"
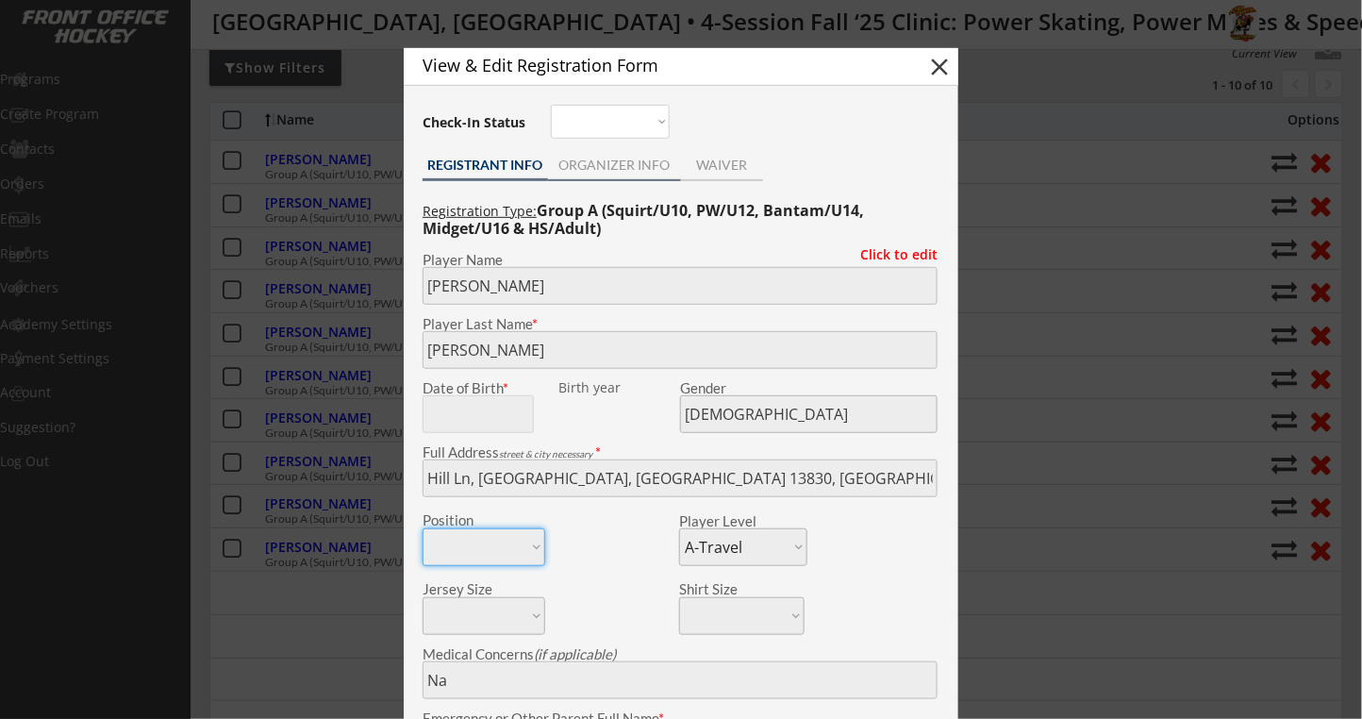
click at [630, 172] on div "ORGANIZER INFO" at bounding box center [614, 167] width 133 height 28
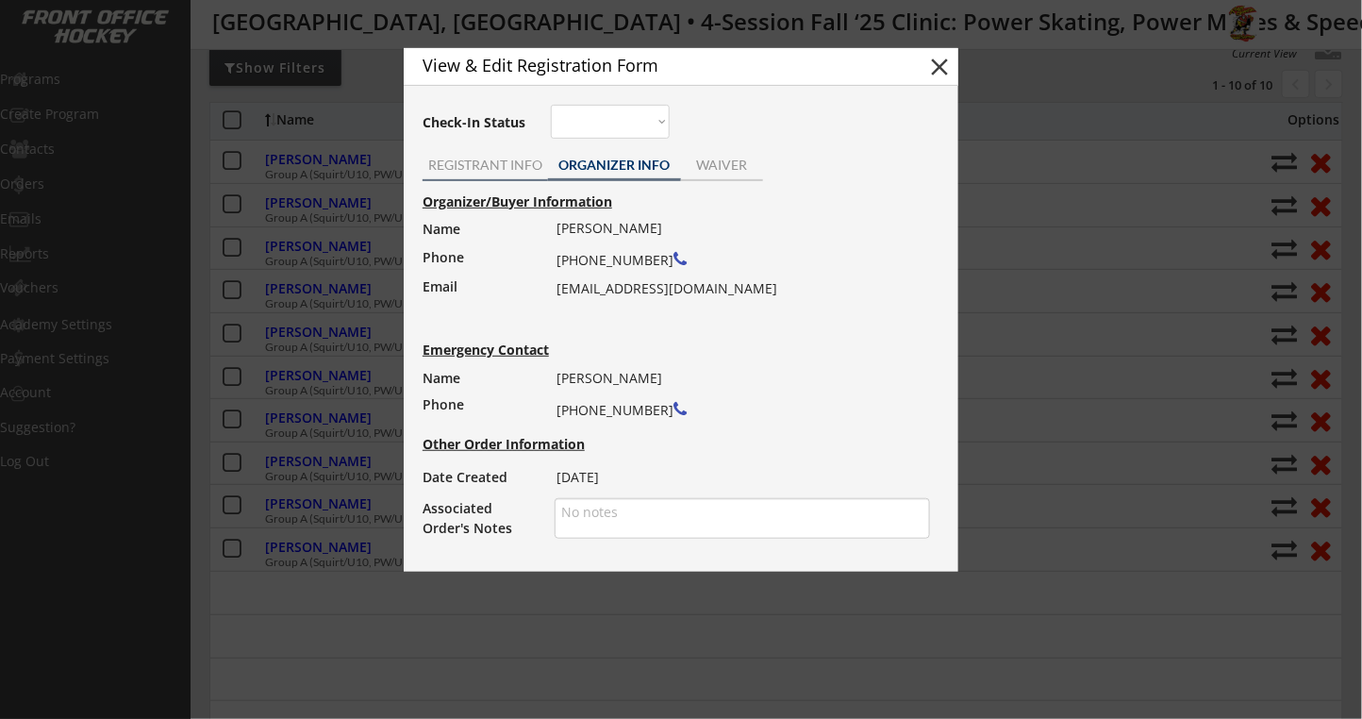
click at [474, 158] on div "REGISTRANT INFO" at bounding box center [484, 164] width 125 height 13
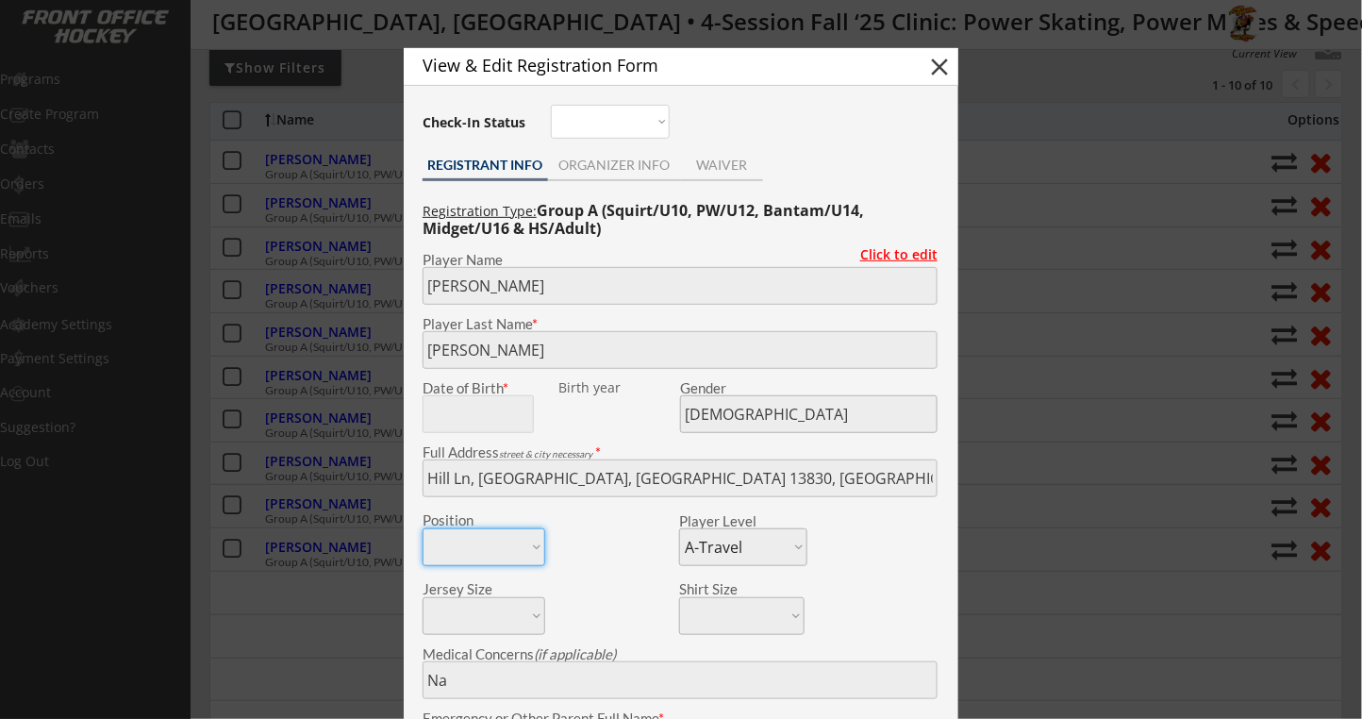
click at [883, 260] on div "Click to edit" at bounding box center [891, 254] width 91 height 13
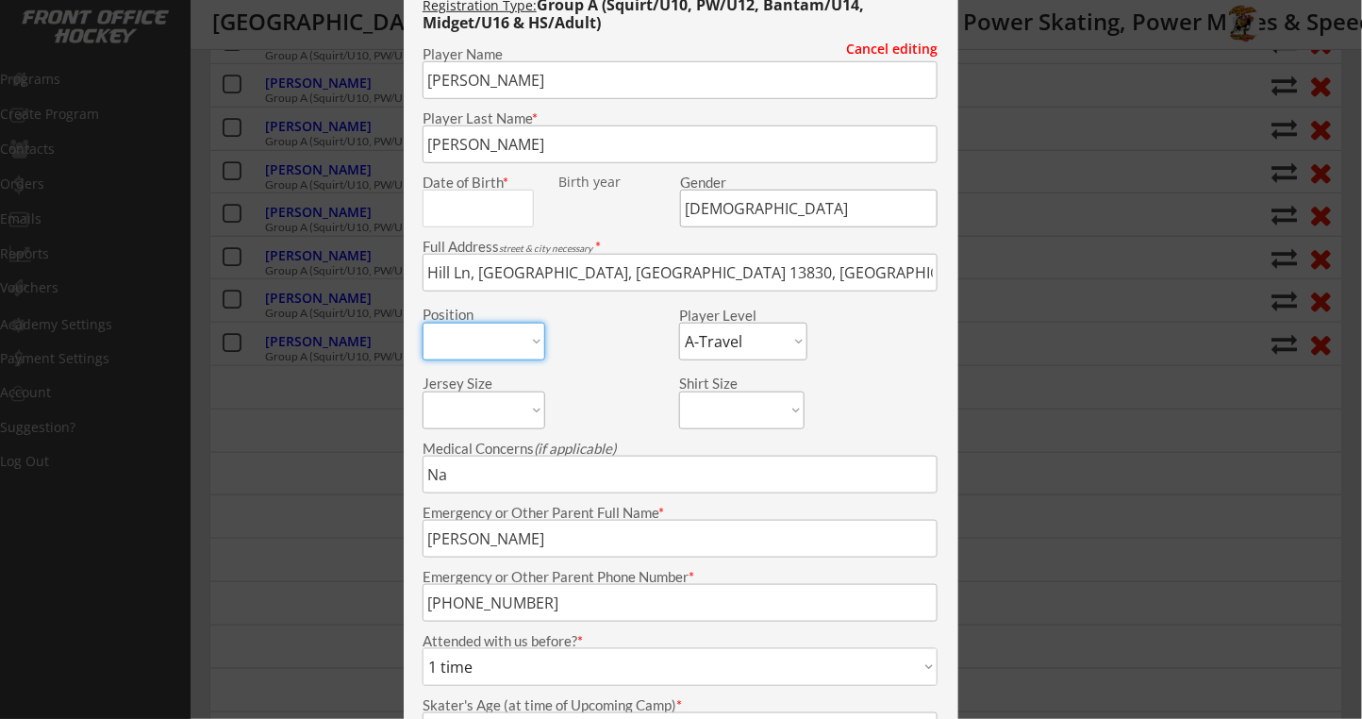
scroll to position [424, 0]
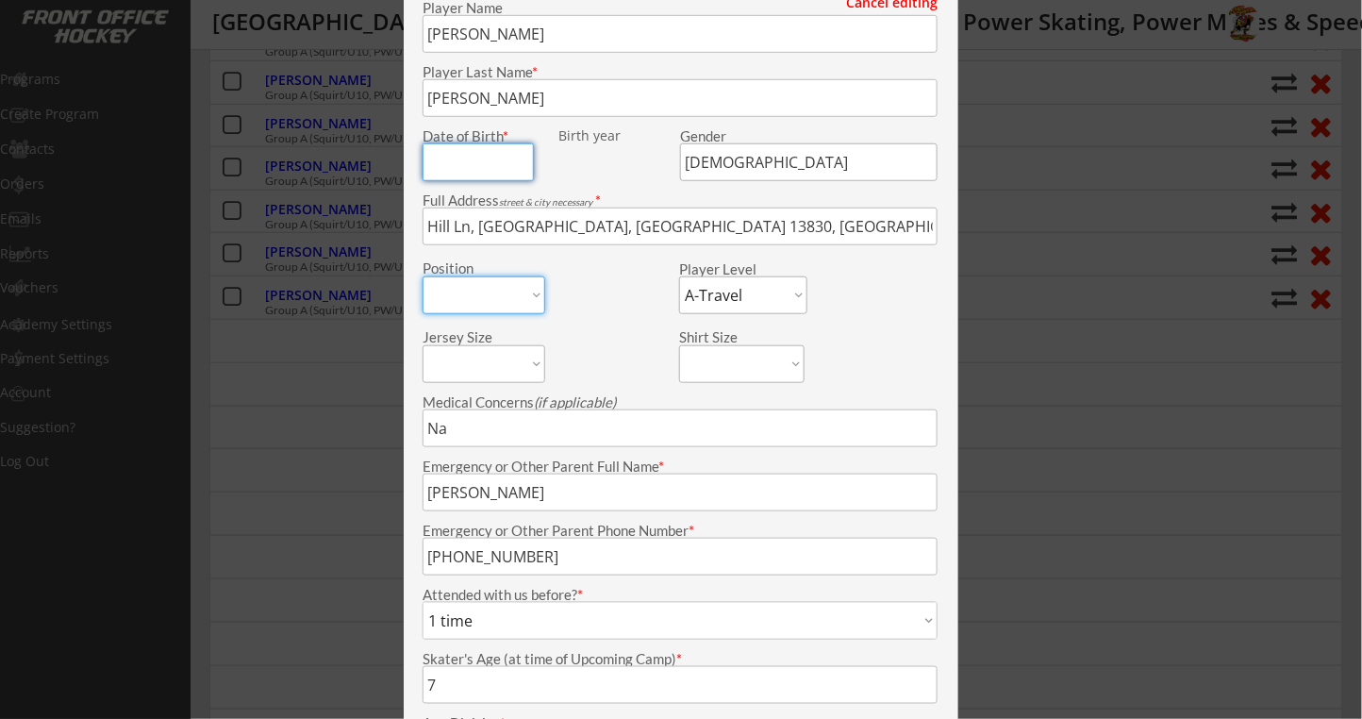
click at [507, 162] on input "input" at bounding box center [477, 162] width 111 height 38
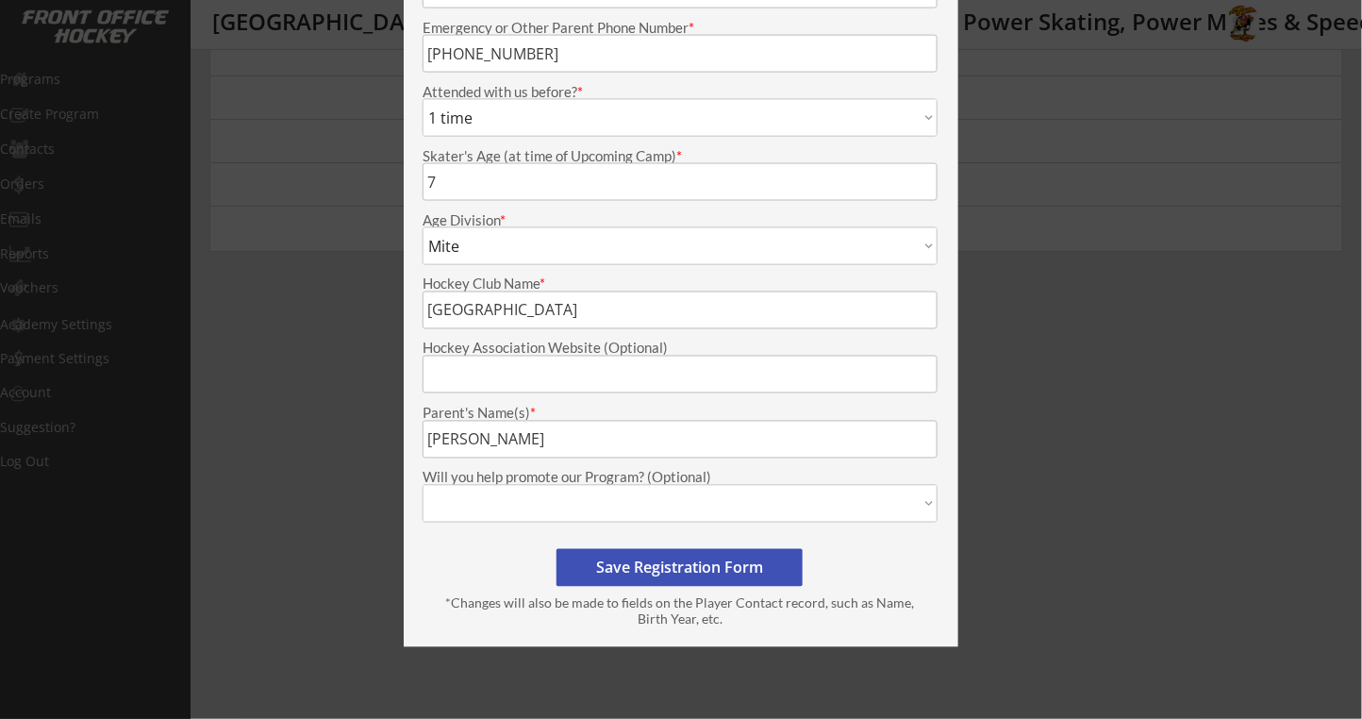
type input "01/01/2018"
click at [670, 571] on button "Save Registration Form" at bounding box center [679, 568] width 246 height 38
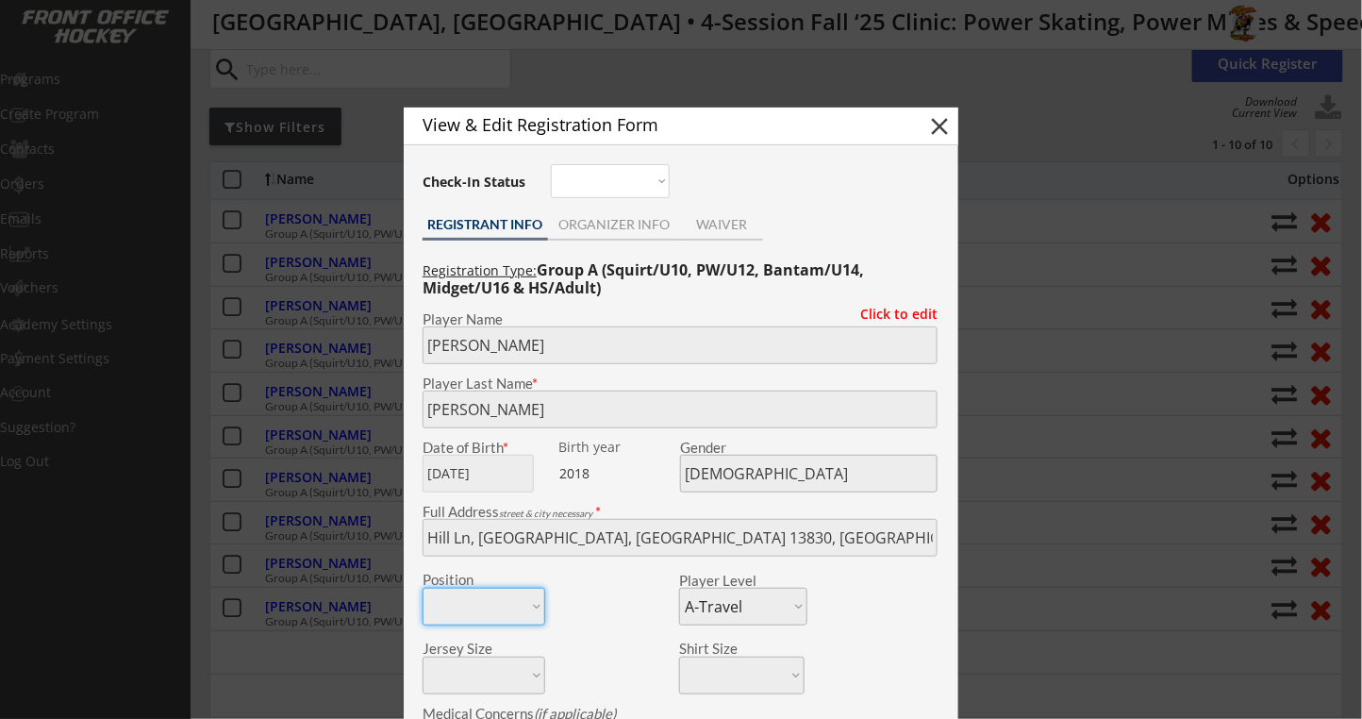
scroll to position [0, 0]
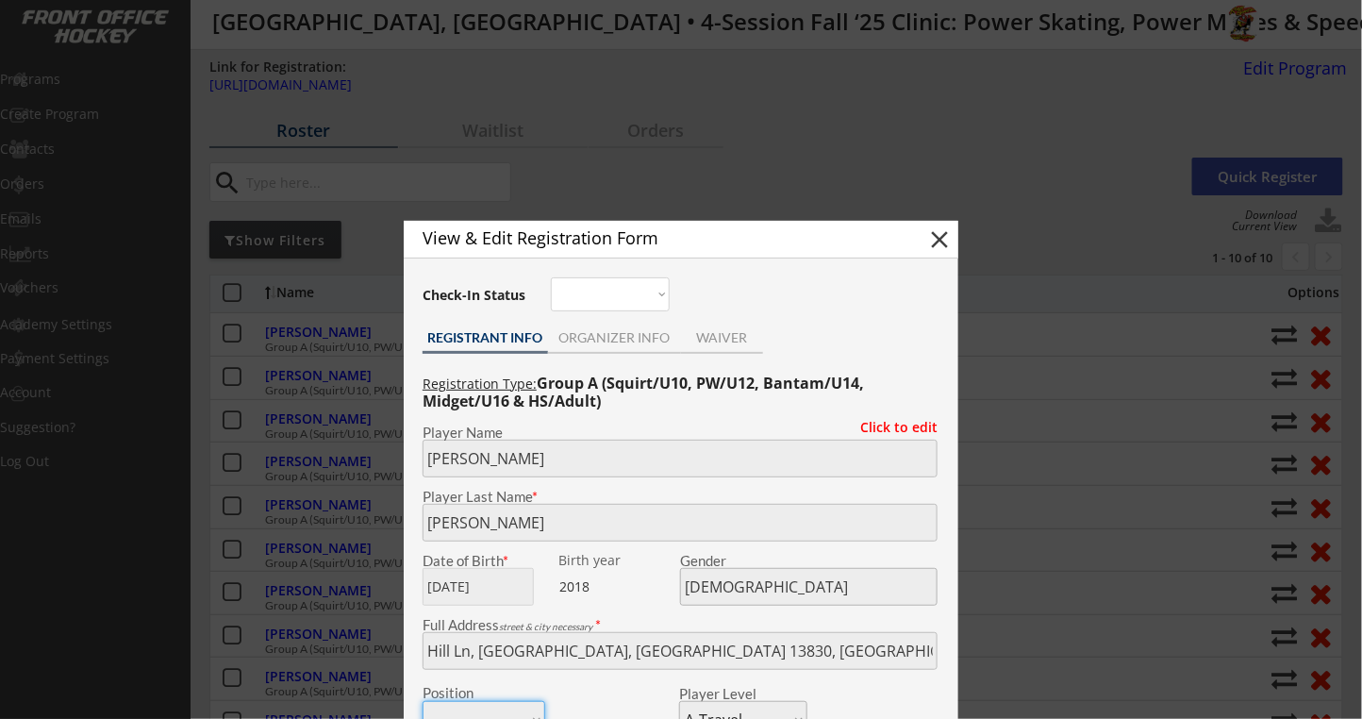
click at [930, 243] on button "close" at bounding box center [939, 239] width 28 height 28
select select ""PLACEHOLDER_1427118222253""
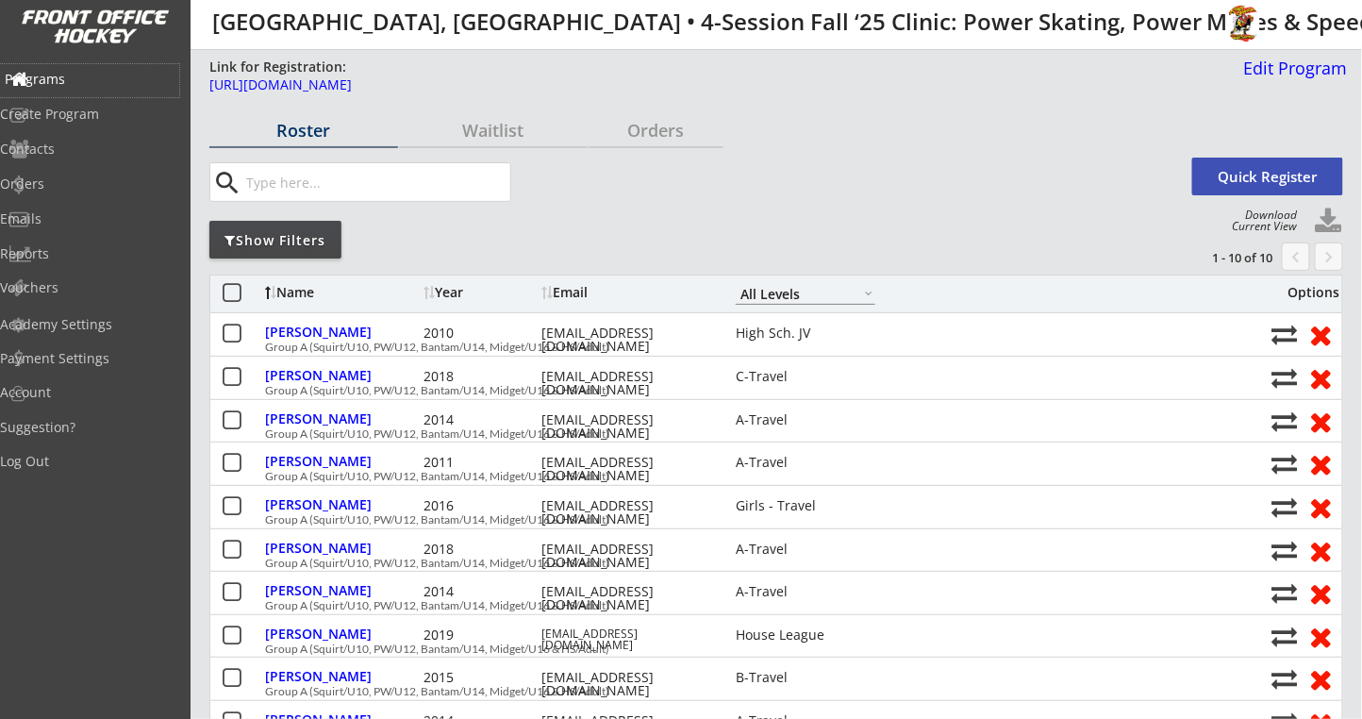
click at [91, 79] on div "Programs" at bounding box center [90, 79] width 170 height 13
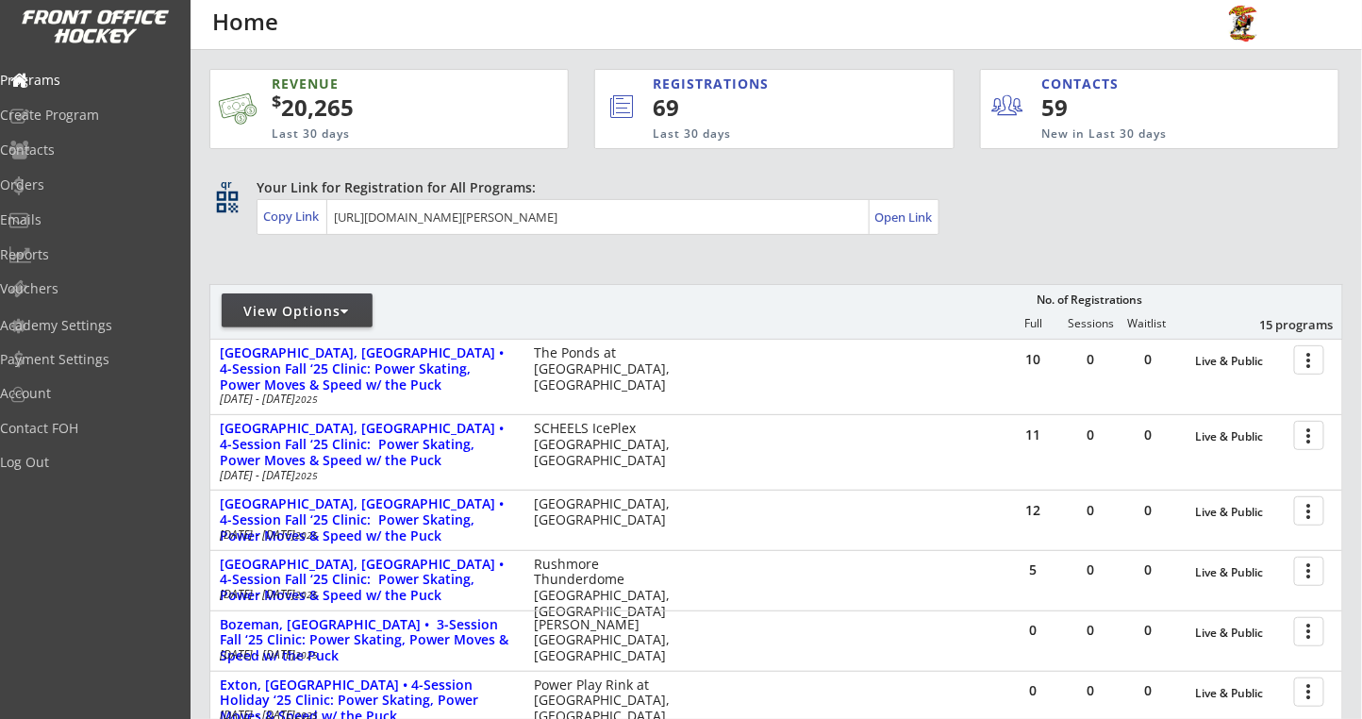
click at [339, 312] on div "View Options" at bounding box center [297, 311] width 151 height 19
select select ""Upcoming Programs""
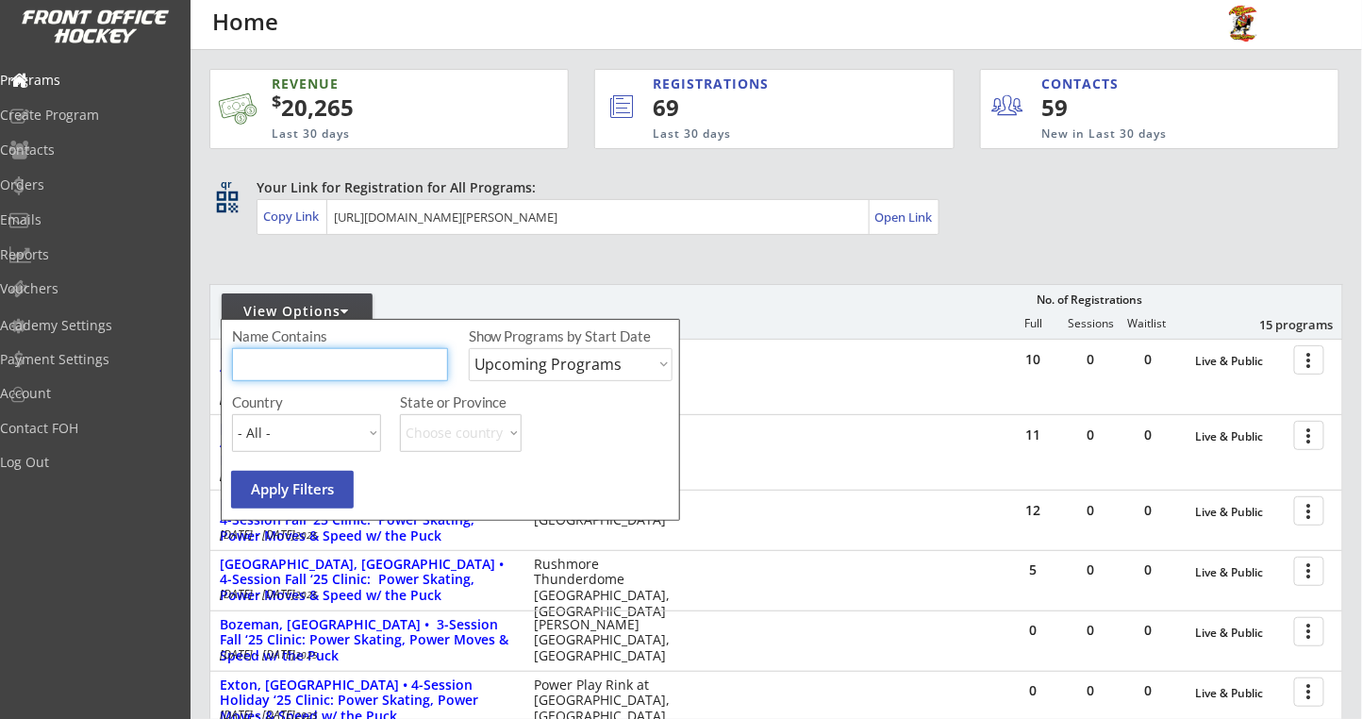
click at [377, 362] on input "input" at bounding box center [340, 364] width 216 height 33
type input "[GEOGRAPHIC_DATA]"
click at [582, 370] on select "Upcoming Programs Past Programs Specific Date Range" at bounding box center [571, 364] width 204 height 33
select select ""Past Programs""
click at [469, 348] on select "Upcoming Programs Past Programs Specific Date Range" at bounding box center [571, 364] width 204 height 33
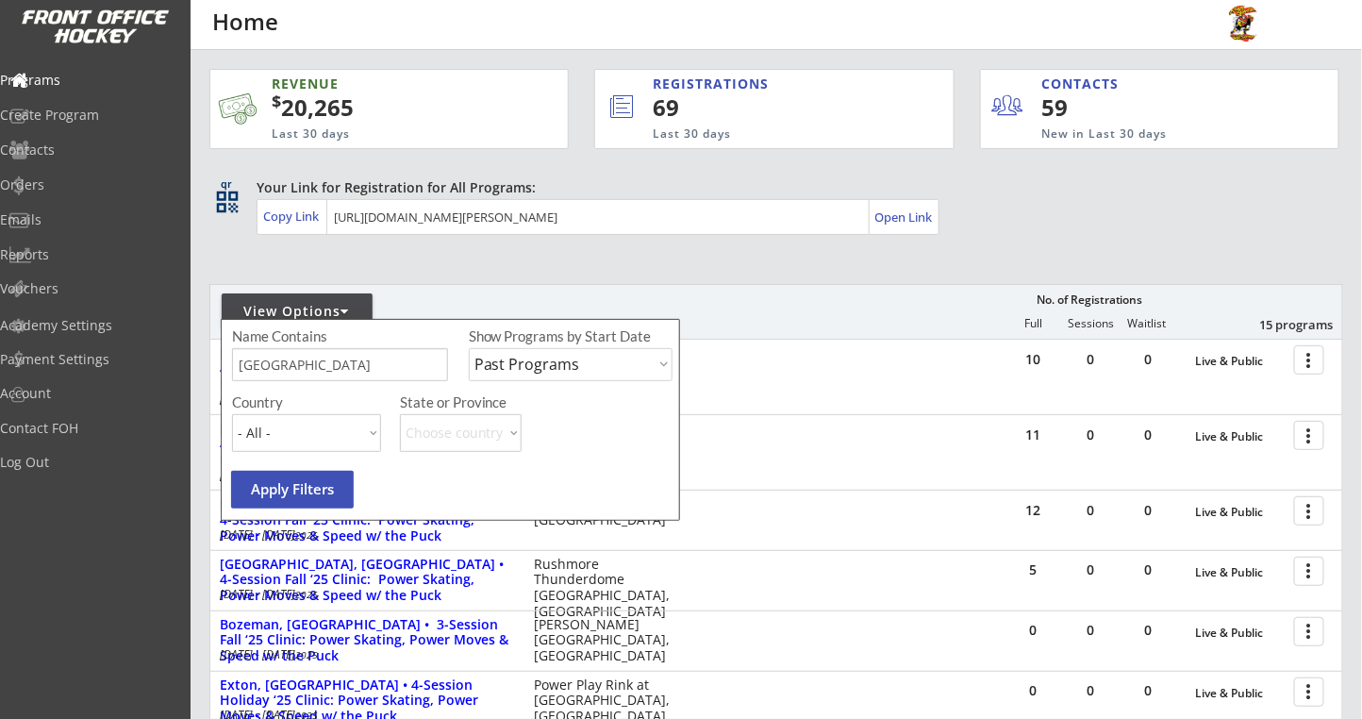
click at [349, 502] on button "Apply Filters" at bounding box center [292, 490] width 123 height 38
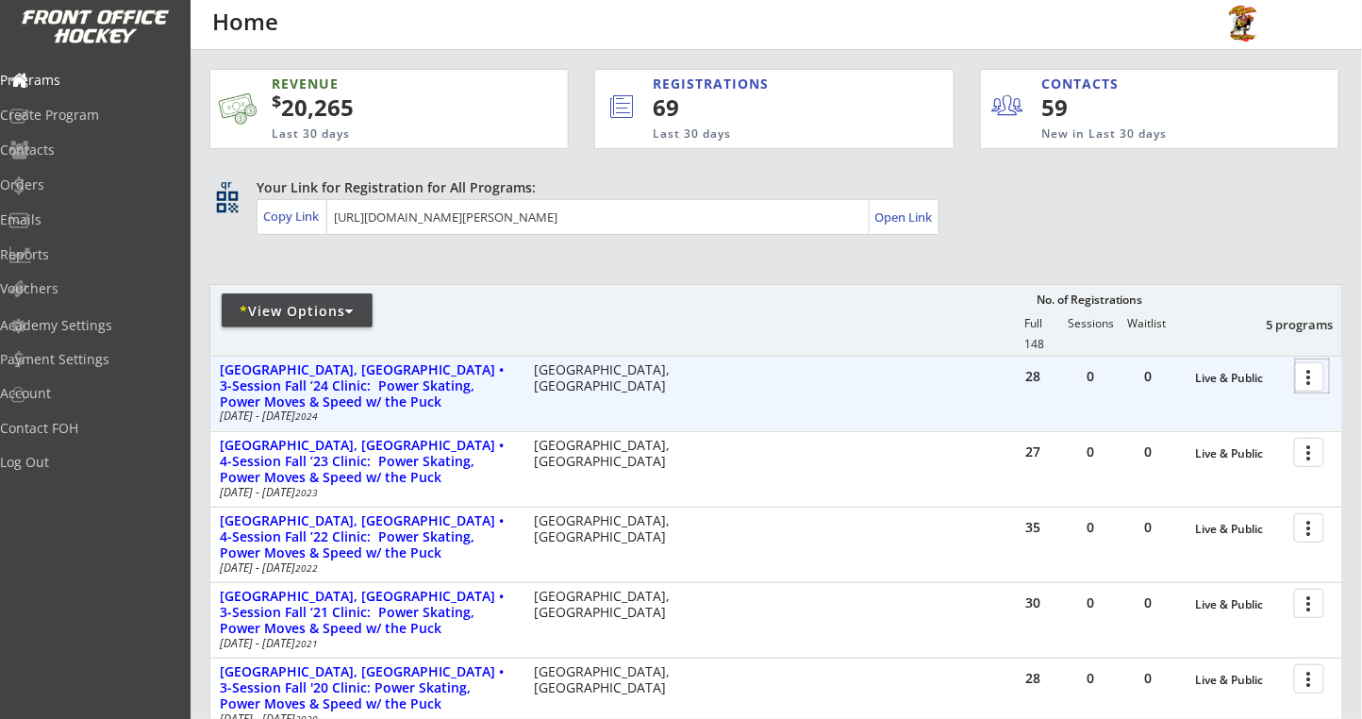
click at [1314, 384] on div at bounding box center [1312, 375] width 33 height 33
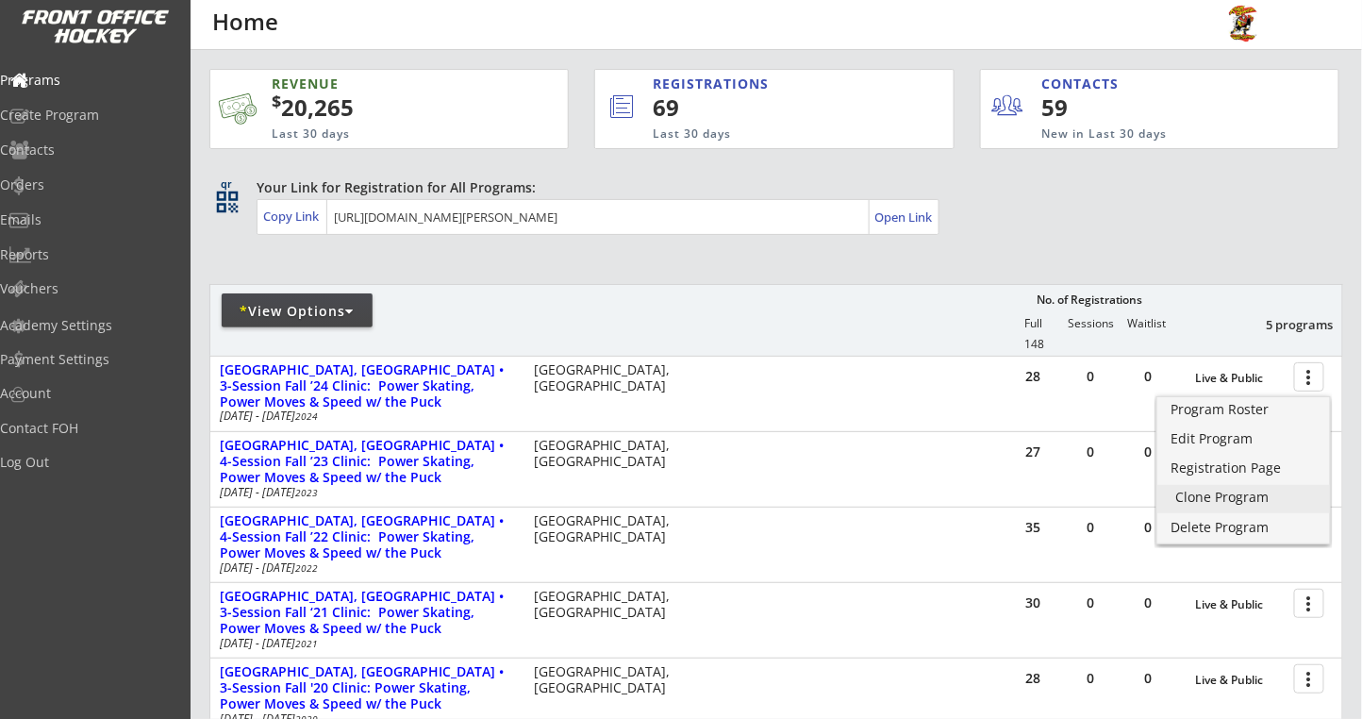
click at [1196, 500] on div "Clone Program" at bounding box center [1243, 496] width 135 height 13
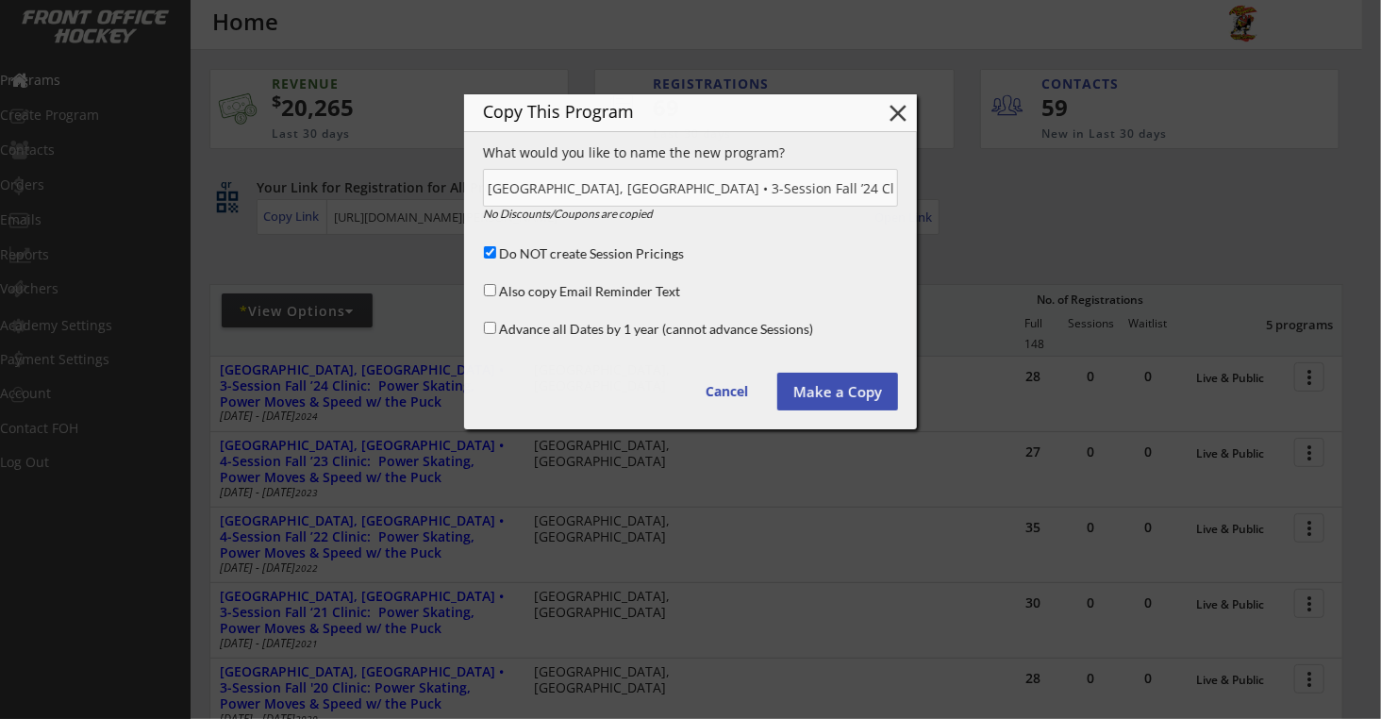
scroll to position [0, 196]
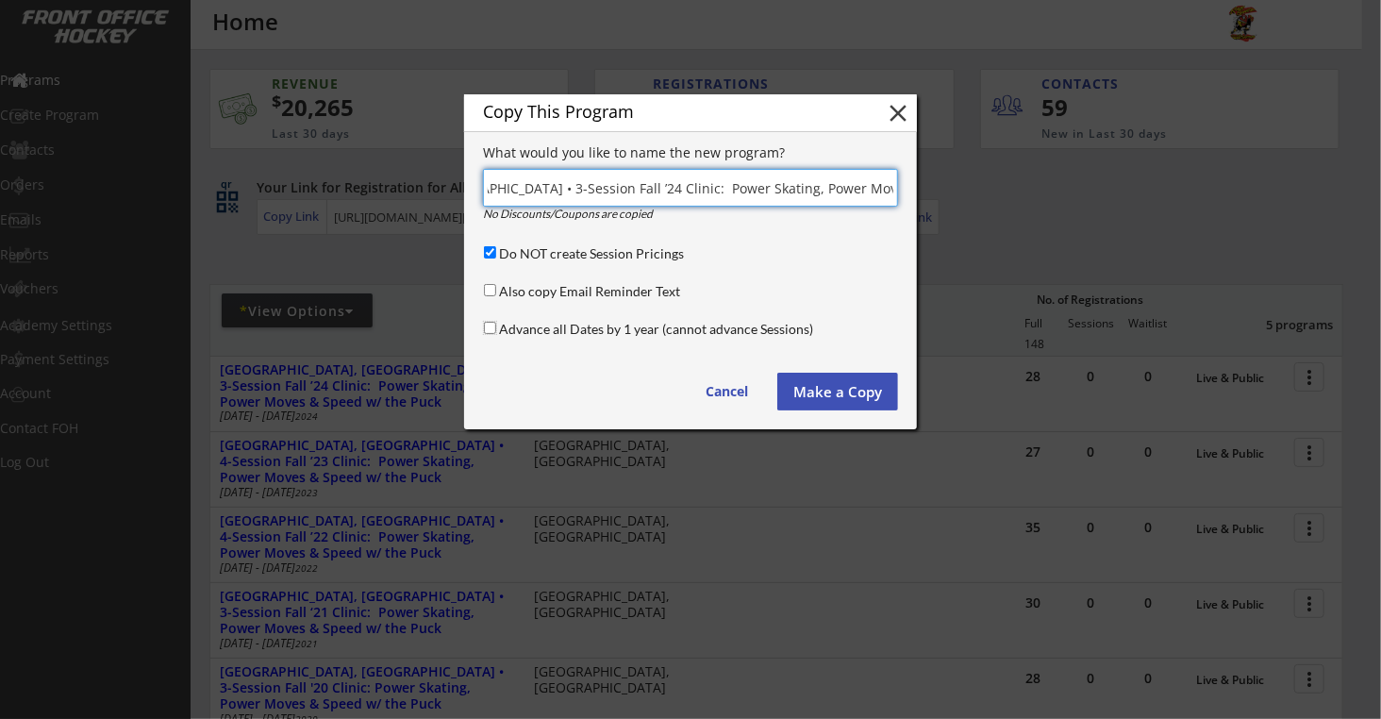
click at [489, 329] on input "Advance all Dates by 1 year (cannot advance Sessions)" at bounding box center [490, 328] width 12 height 12
checkbox input "true"
click at [682, 188] on input "input" at bounding box center [690, 188] width 415 height 38
click at [588, 188] on input "input" at bounding box center [690, 188] width 415 height 38
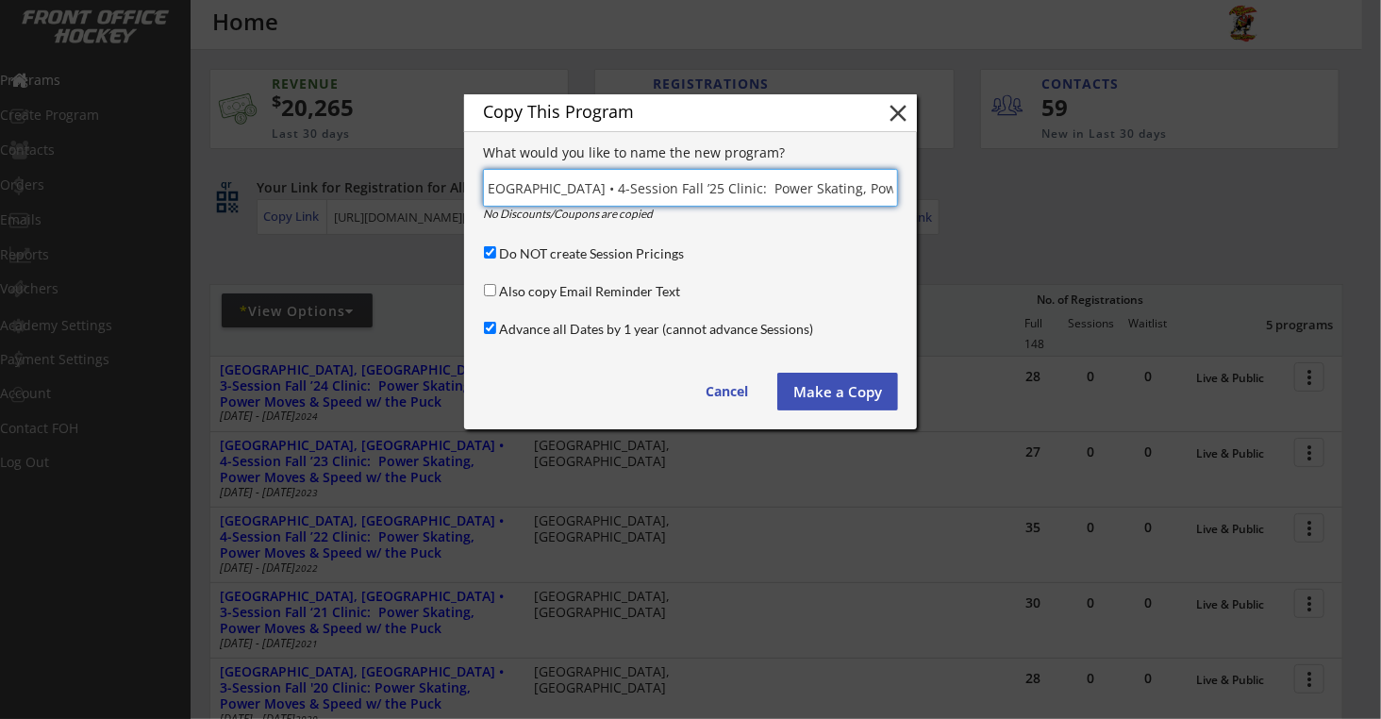
scroll to position [0, 150]
type input "Valley City, ND • 4-Session Fall ’25 Clinic: Power Skating, Power Moves & Speed…"
click at [820, 393] on button "Make a Copy" at bounding box center [837, 392] width 121 height 38
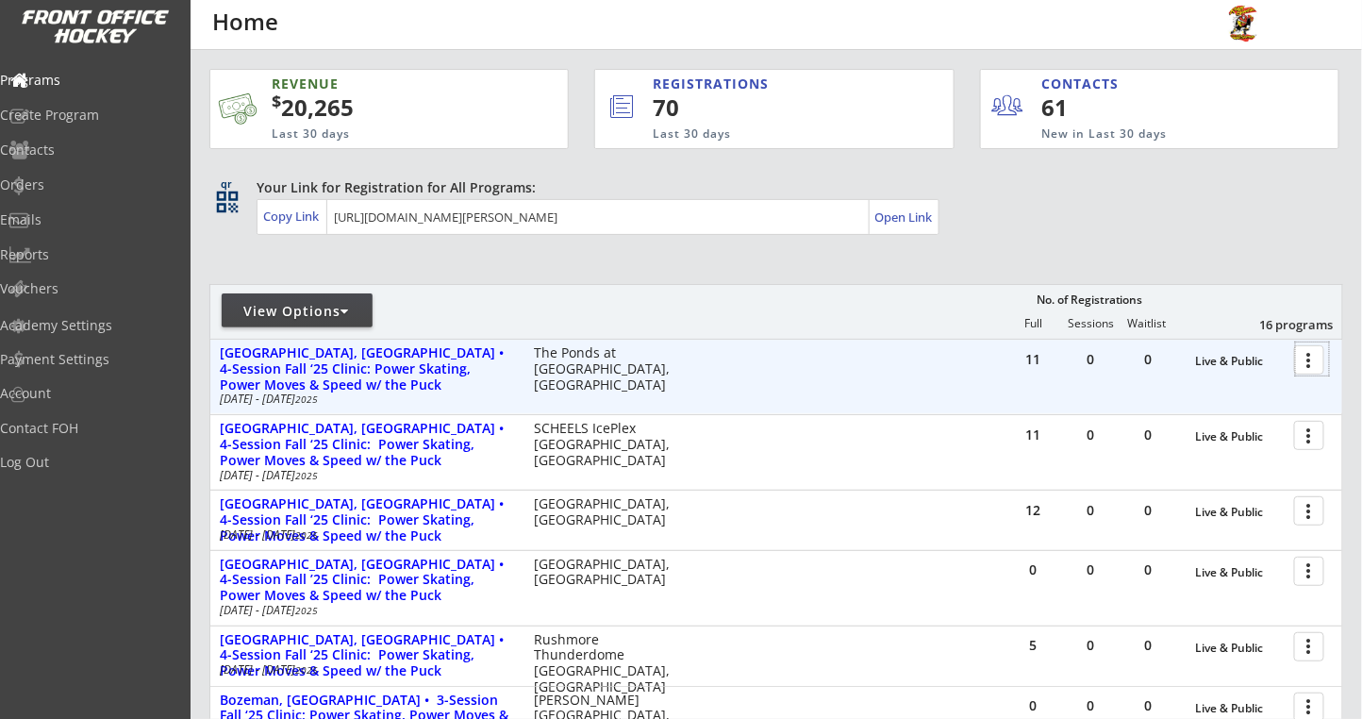
click at [1305, 366] on div at bounding box center [1312, 358] width 33 height 33
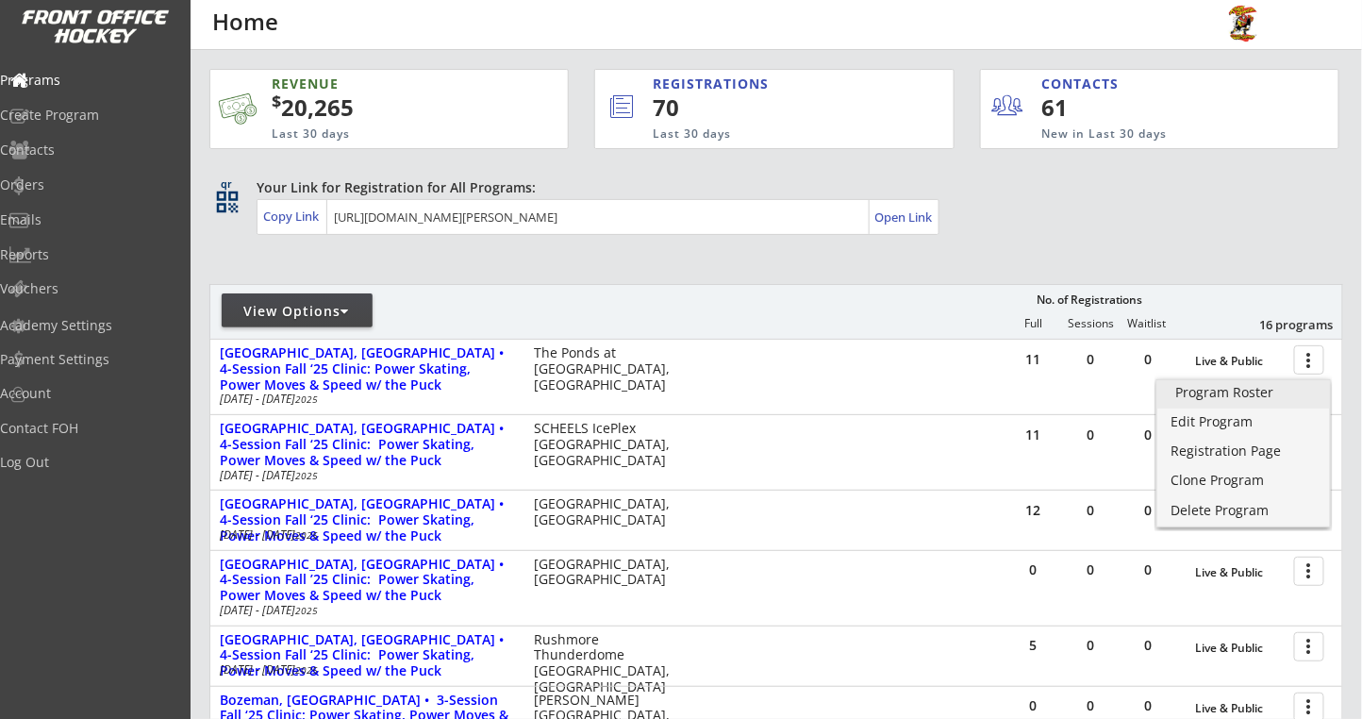
click at [1256, 398] on div "Program Roster" at bounding box center [1243, 392] width 135 height 13
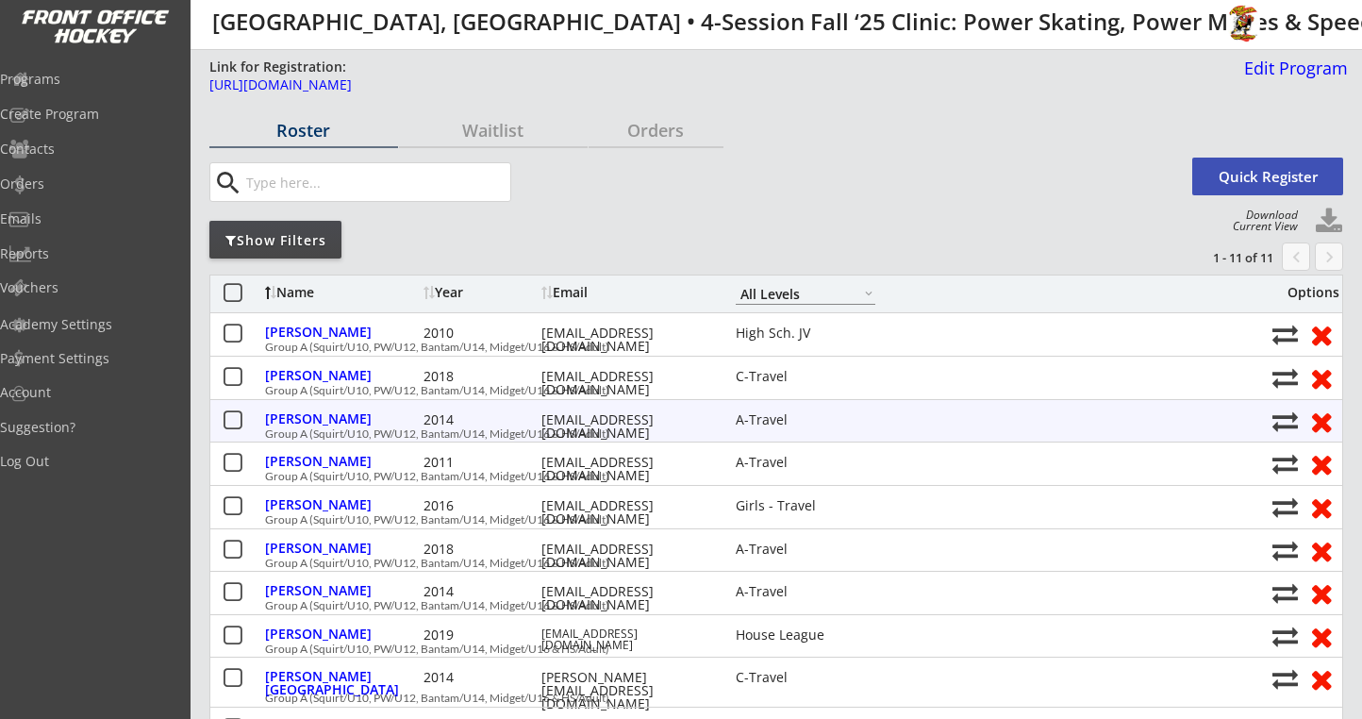
select select ""All Levels""
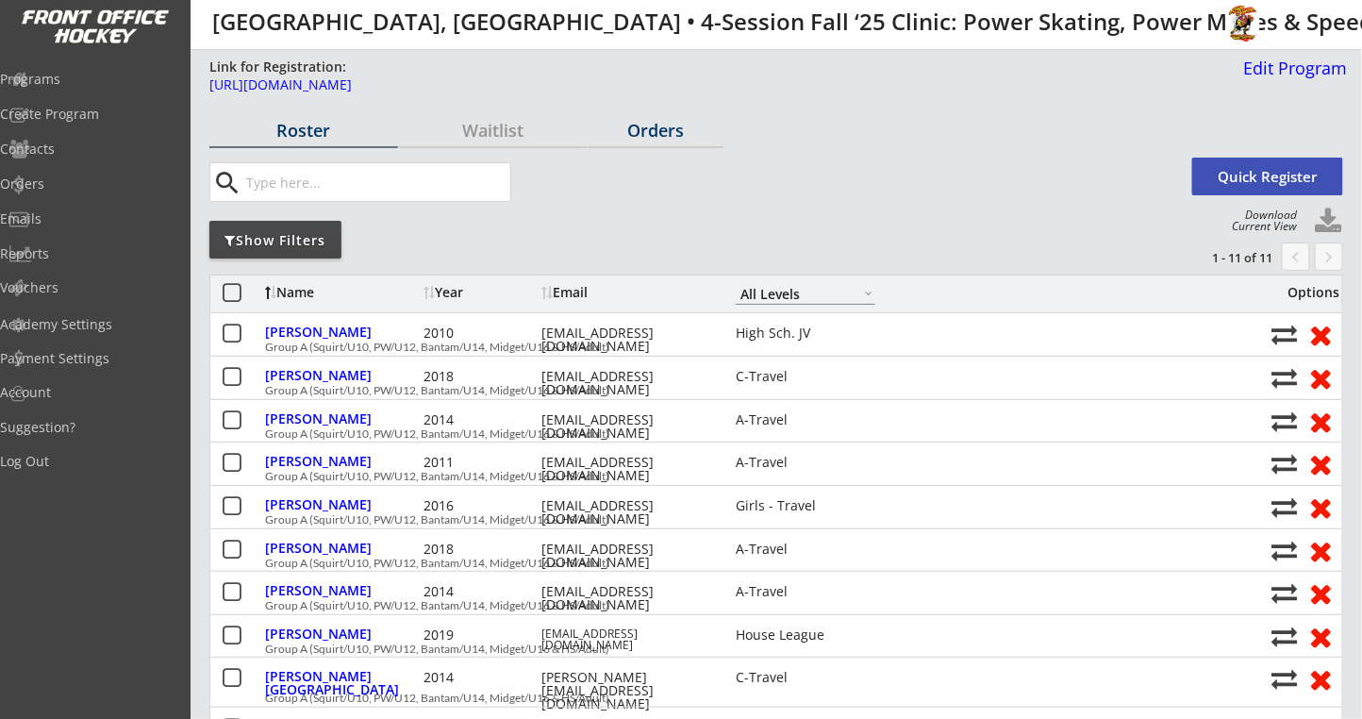
click at [697, 141] on div "Orders" at bounding box center [655, 131] width 135 height 33
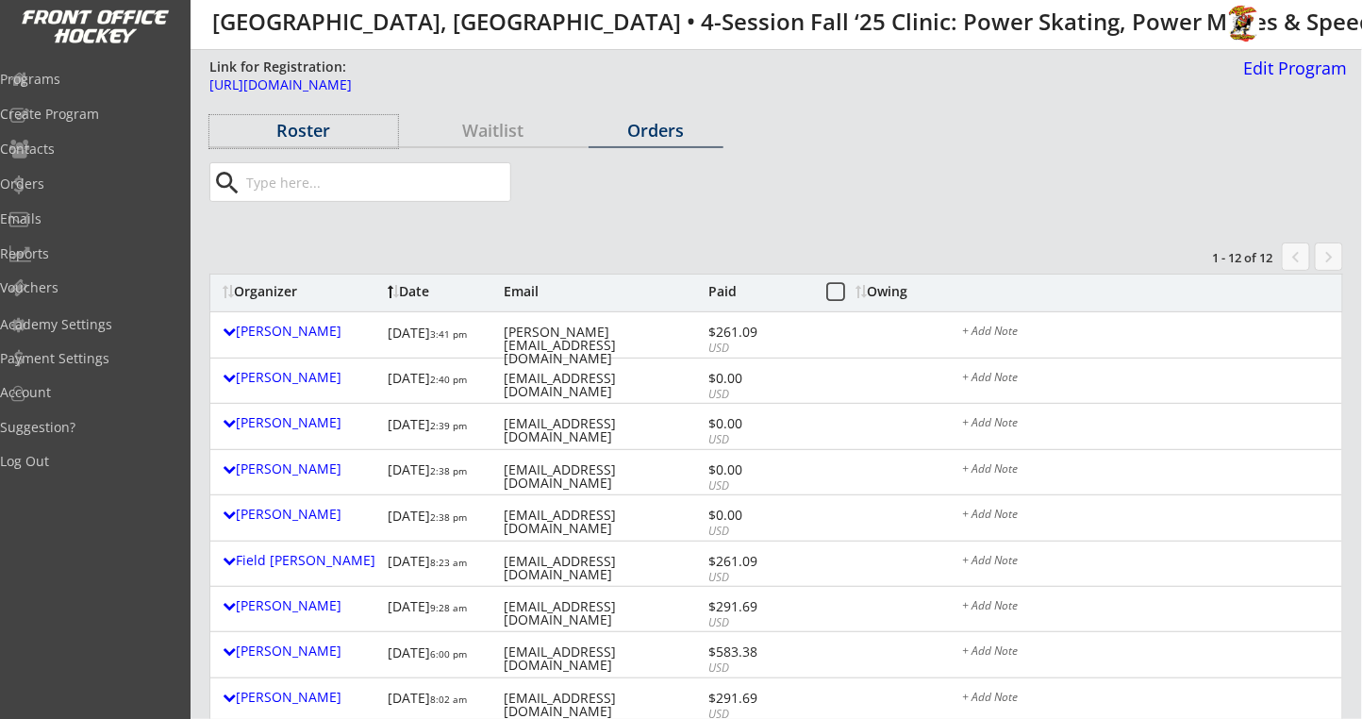
click at [278, 135] on div "Roster" at bounding box center [303, 130] width 189 height 17
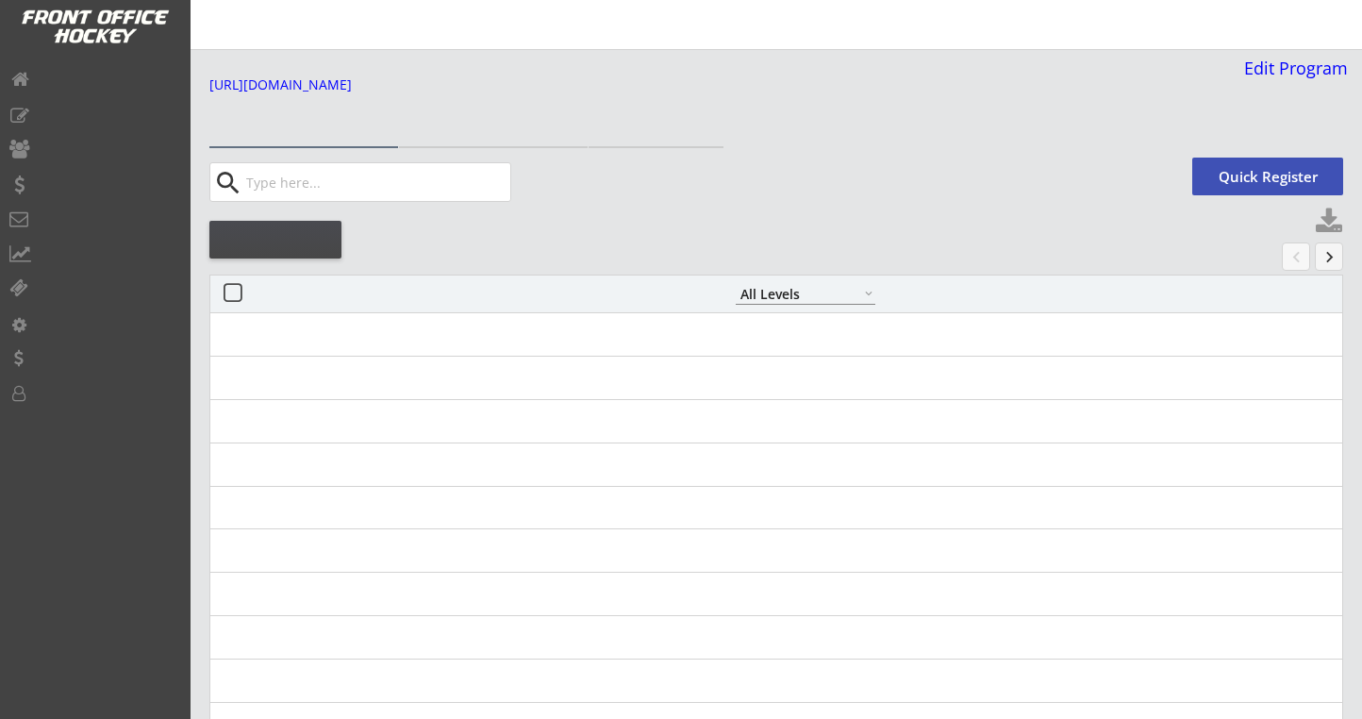
select select ""All Levels""
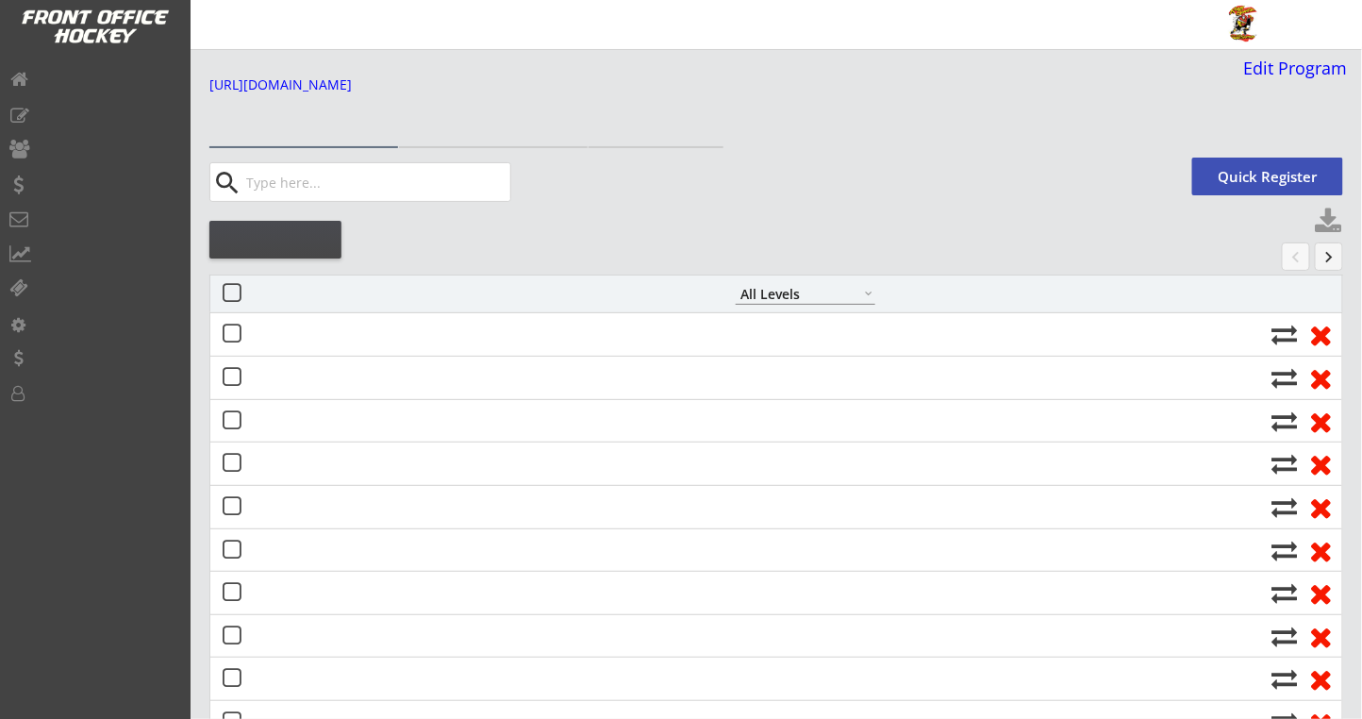
select select ""All Levels""
